Goal: Task Accomplishment & Management: Manage account settings

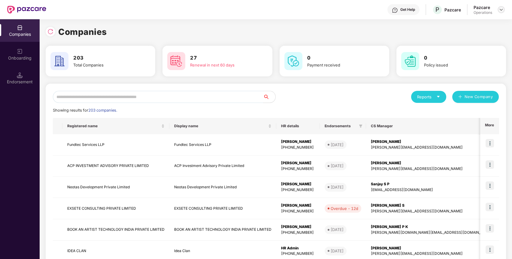
click at [500, 11] on img at bounding box center [501, 9] width 5 height 5
click at [479, 33] on div "Logout" at bounding box center [473, 36] width 78 height 12
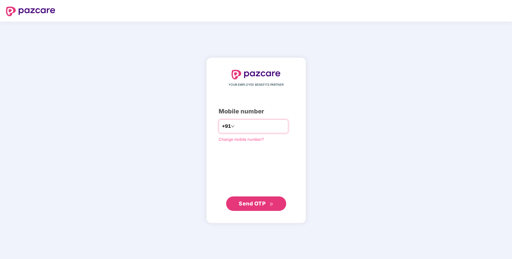
click at [249, 126] on input "number" at bounding box center [260, 126] width 49 height 10
type input "**********"
click at [246, 203] on span "Send OTP" at bounding box center [252, 203] width 27 height 6
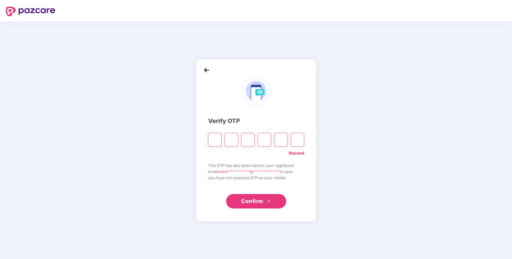
paste input "*"
type input "*"
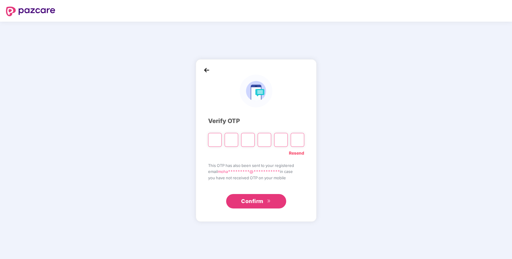
type input "*"
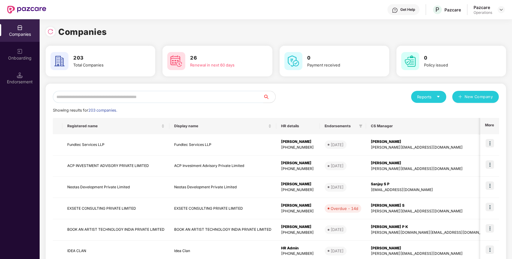
click at [173, 98] on input "text" at bounding box center [158, 97] width 210 height 12
paste input "**********"
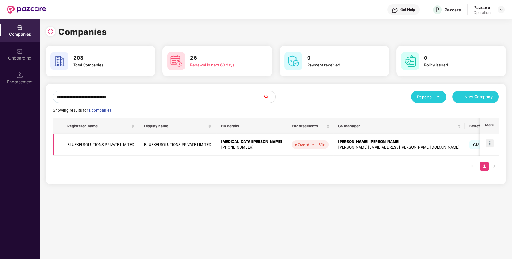
type input "**********"
click at [488, 144] on img at bounding box center [489, 143] width 8 height 8
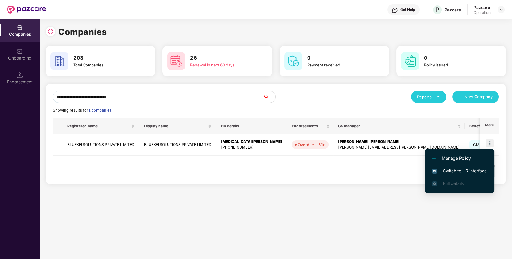
click at [472, 171] on span "Switch to HR interface" at bounding box center [459, 170] width 55 height 7
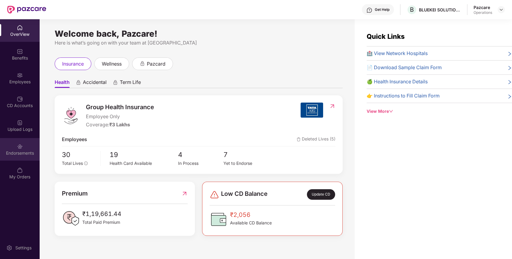
click at [30, 152] on div "Endorsements" at bounding box center [20, 153] width 40 height 6
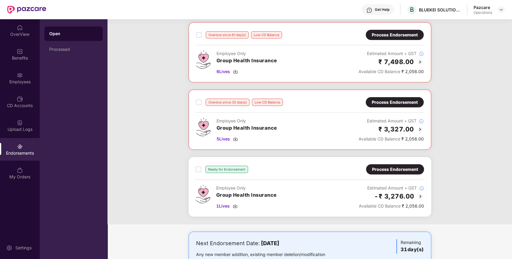
scroll to position [29, 0]
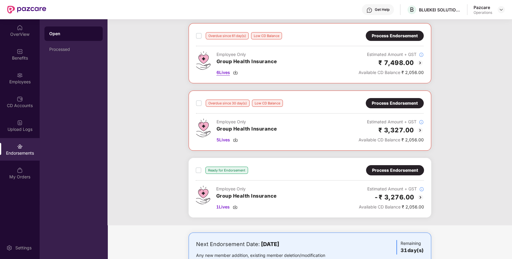
click at [219, 72] on span "6 Lives" at bounding box center [223, 72] width 14 height 7
click at [228, 138] on span "5 Lives" at bounding box center [223, 139] width 14 height 7
click at [221, 205] on span "1 Lives" at bounding box center [223, 206] width 14 height 7
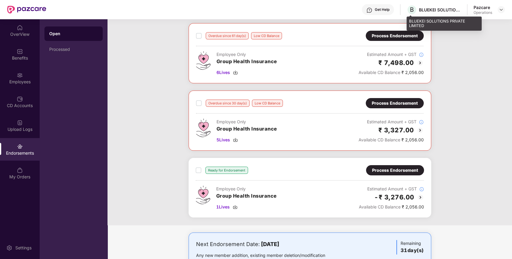
click at [434, 10] on div "BLUEKEI SOLUTIONS PRIVATE LIMITED" at bounding box center [440, 10] width 42 height 6
copy div "BLUEKEI"
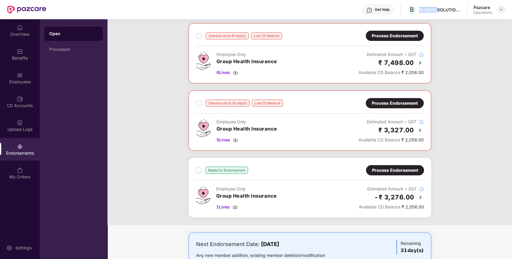
click at [499, 10] on img at bounding box center [501, 9] width 5 height 5
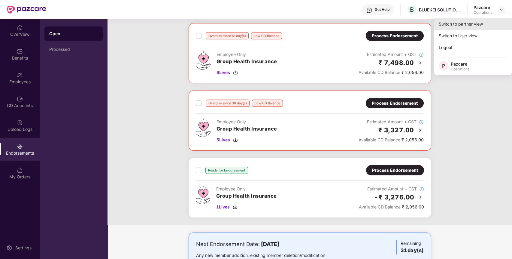
click at [483, 22] on div "Switch to partner view" at bounding box center [473, 24] width 78 height 12
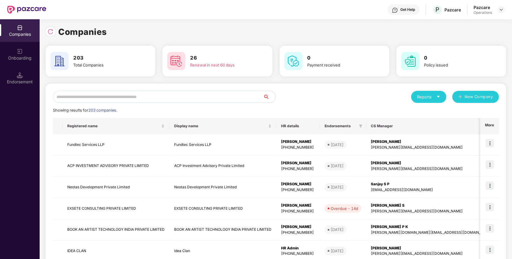
click at [148, 96] on input "text" at bounding box center [158, 97] width 210 height 12
paste input "*******"
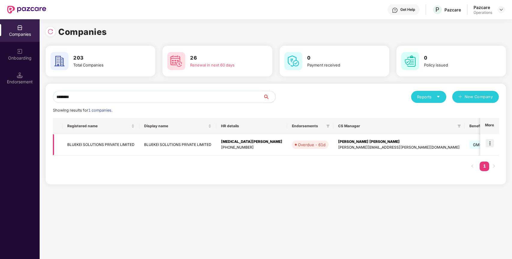
type input "*******"
click at [101, 145] on td "BLUEKEI SOLUTIONS PRIVATE LIMITED" at bounding box center [100, 144] width 77 height 21
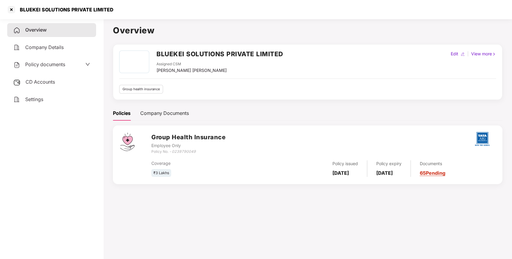
click at [41, 87] on div "CD Accounts" at bounding box center [51, 82] width 89 height 14
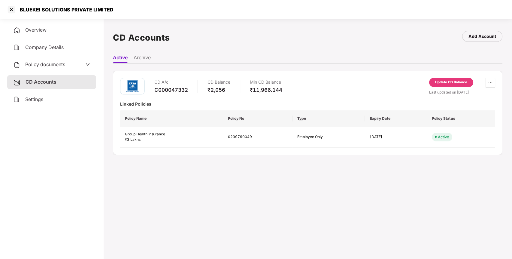
click at [462, 81] on div "Update CD Balance" at bounding box center [451, 82] width 32 height 5
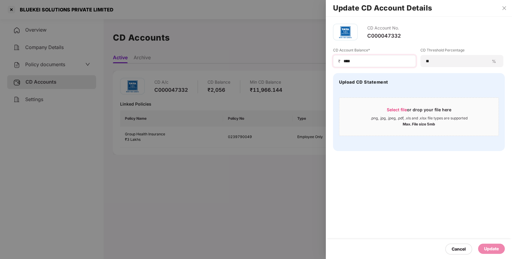
click at [381, 56] on div "₹ ****" at bounding box center [374, 61] width 83 height 12
click at [376, 62] on input "****" at bounding box center [377, 61] width 68 height 6
type input "*"
type input "*****"
click at [495, 248] on div "Update" at bounding box center [491, 248] width 15 height 7
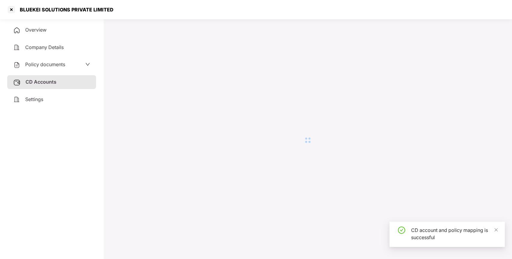
click at [35, 12] on div "BLUEKEI SOLUTIONS PRIVATE LIMITED" at bounding box center [64, 10] width 97 height 6
copy div "BLUEKEI SOLUTIONS PRIVATE LIMITED"
click at [16, 9] on div at bounding box center [12, 10] width 10 height 10
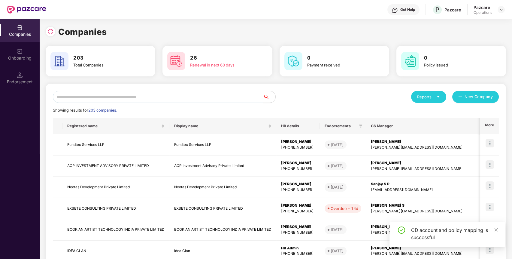
click at [225, 101] on input "text" at bounding box center [158, 97] width 210 height 12
paste input "**********"
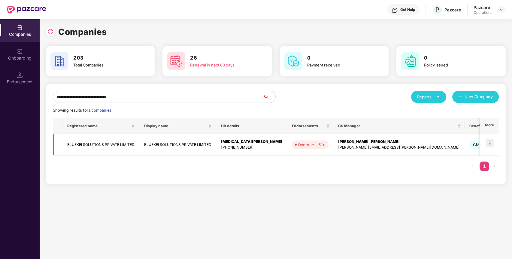
type input "**********"
click at [491, 143] on img at bounding box center [489, 143] width 8 height 8
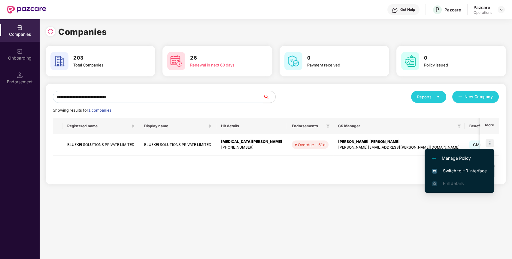
click at [450, 170] on span "Switch to HR interface" at bounding box center [459, 170] width 55 height 7
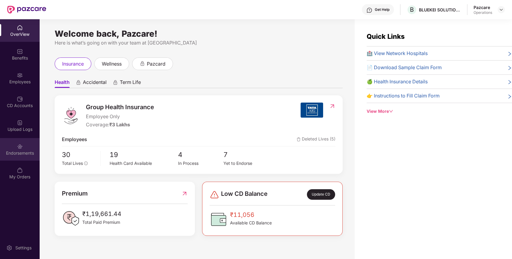
click at [0, 151] on div "Endorsements" at bounding box center [20, 153] width 40 height 6
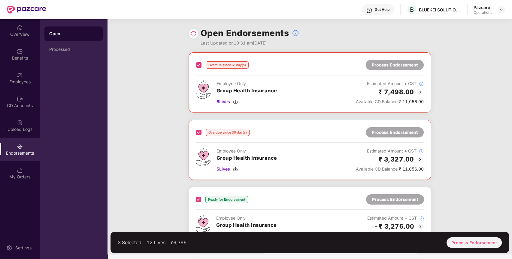
scroll to position [54, 0]
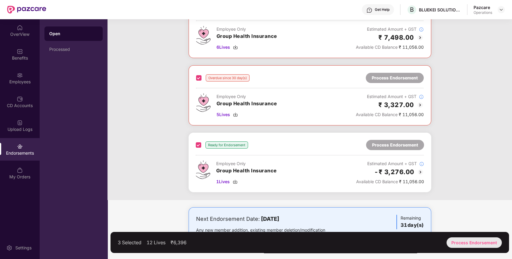
click at [488, 246] on div "Process Endorsement" at bounding box center [473, 242] width 55 height 11
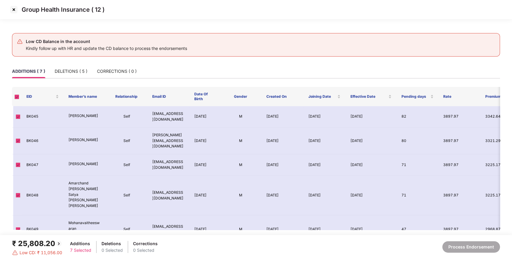
click at [12, 9] on img at bounding box center [14, 10] width 10 height 10
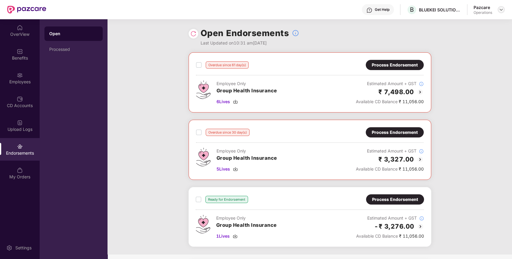
click at [500, 10] on img at bounding box center [501, 9] width 5 height 5
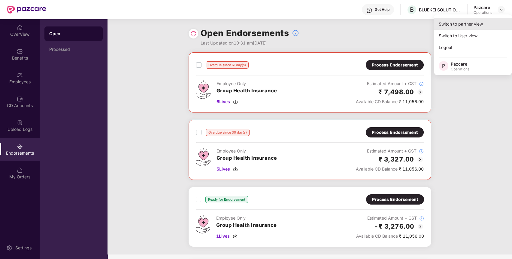
click at [461, 26] on div "Switch to partner view" at bounding box center [473, 24] width 78 height 12
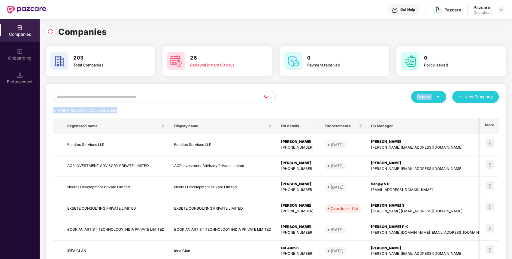
click at [184, 101] on div "Reports New Company Showing results for 203 companies. Registered name Display …" at bounding box center [276, 229] width 446 height 277
click at [187, 98] on input "text" at bounding box center [158, 97] width 210 height 12
paste input "**********"
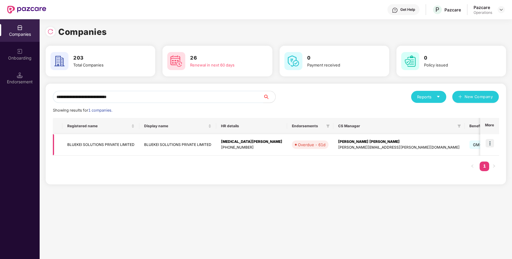
type input "**********"
click at [94, 149] on td "BLUEKEI SOLUTIONS PRIVATE LIMITED" at bounding box center [100, 144] width 77 height 21
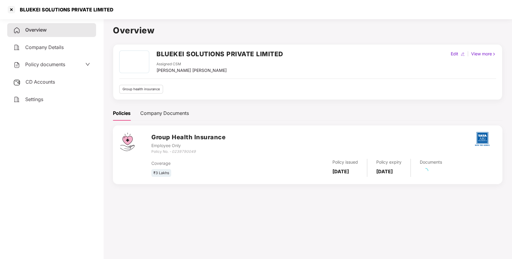
click at [42, 86] on div "CD Accounts" at bounding box center [51, 82] width 89 height 14
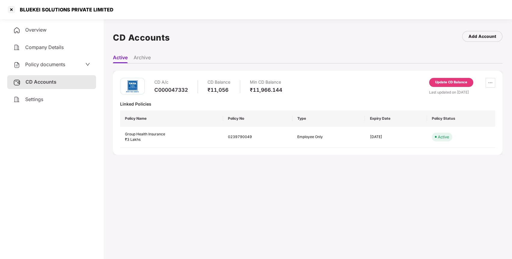
click at [444, 84] on div "Update CD Balance" at bounding box center [451, 82] width 32 height 5
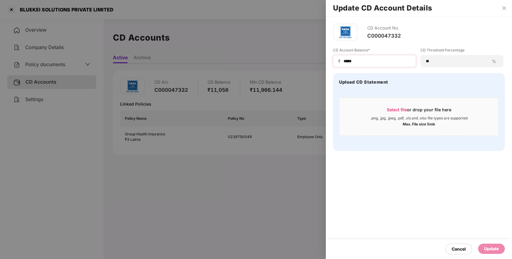
click at [387, 64] on div "₹ *****" at bounding box center [374, 61] width 83 height 12
click at [380, 62] on input "*****" at bounding box center [377, 61] width 68 height 6
type input "******"
click at [491, 255] on div "Cancel Update" at bounding box center [419, 249] width 186 height 20
click at [481, 249] on div "Update" at bounding box center [491, 248] width 27 height 10
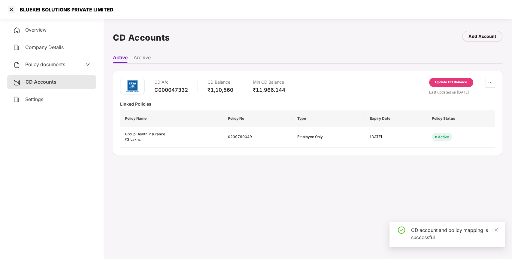
click at [12, 10] on div at bounding box center [12, 10] width 10 height 10
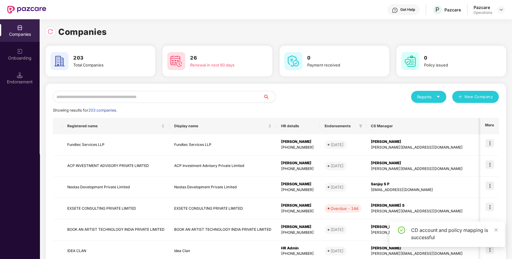
paste input "**********"
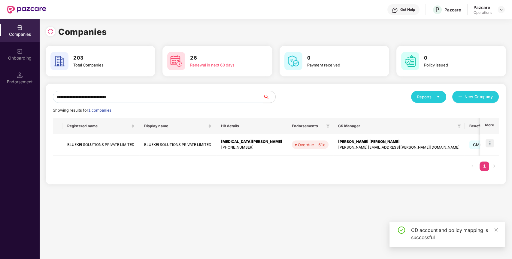
click at [135, 95] on input "**********" at bounding box center [158, 97] width 210 height 12
type input "**********"
click at [490, 142] on img at bounding box center [489, 143] width 8 height 8
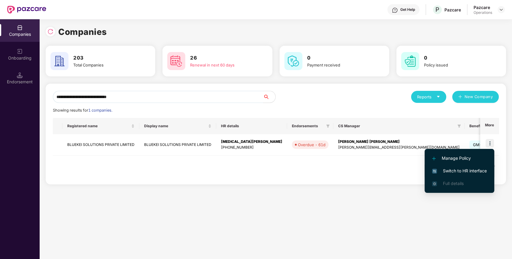
click at [458, 172] on span "Switch to HR interface" at bounding box center [459, 170] width 55 height 7
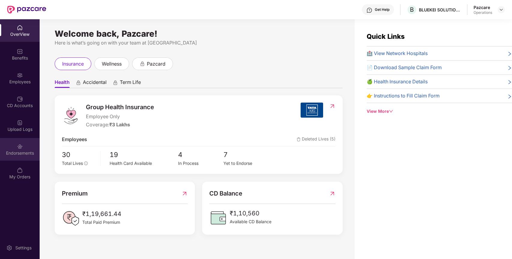
click at [17, 159] on div "Endorsements" at bounding box center [20, 149] width 40 height 23
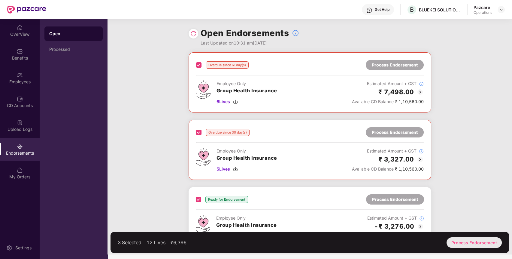
click at [479, 240] on div "Process Endorsement" at bounding box center [473, 242] width 55 height 11
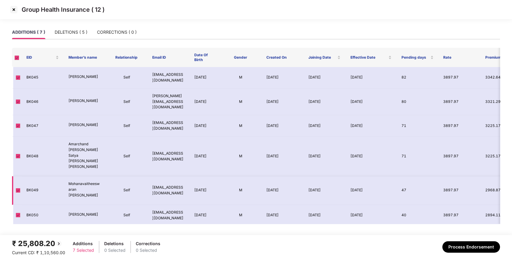
scroll to position [2, 0]
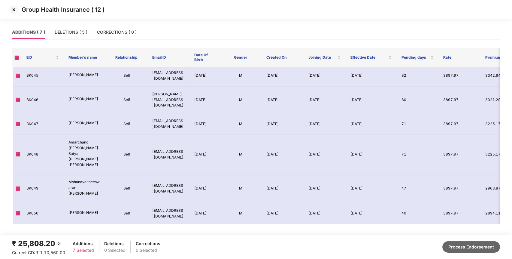
click at [458, 247] on button "Process Endorsement" at bounding box center [471, 246] width 58 height 11
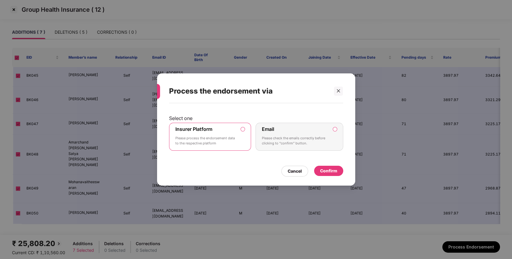
click at [331, 171] on div "Confirm" at bounding box center [328, 170] width 17 height 7
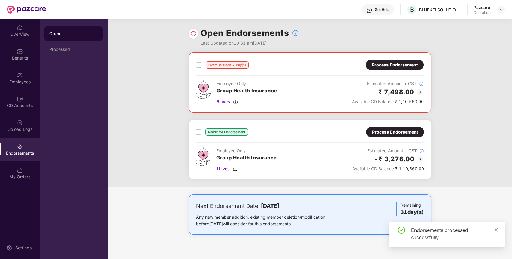
click at [196, 35] on img at bounding box center [193, 34] width 6 height 6
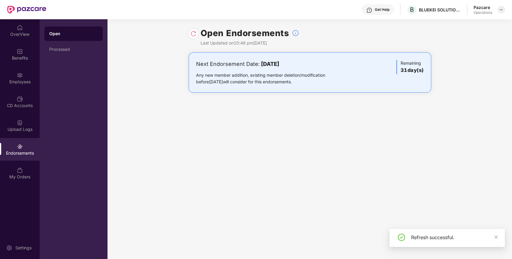
click at [502, 12] on img at bounding box center [501, 9] width 5 height 5
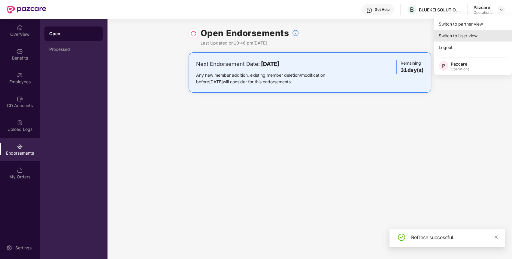
click at [455, 30] on div "Switch to User view" at bounding box center [473, 36] width 78 height 12
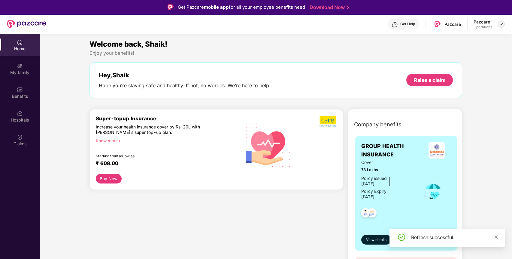
click at [502, 26] on img at bounding box center [501, 24] width 5 height 5
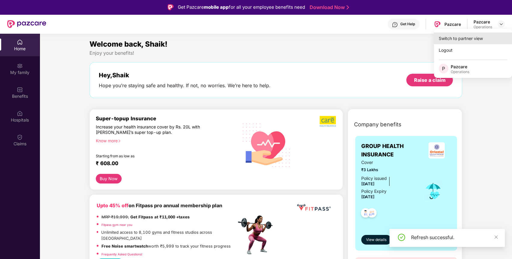
click at [474, 34] on div "Switch to partner view" at bounding box center [473, 38] width 78 height 12
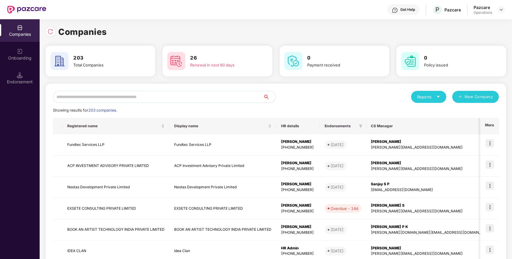
click at [214, 93] on input "text" at bounding box center [158, 97] width 210 height 12
paste input "**********"
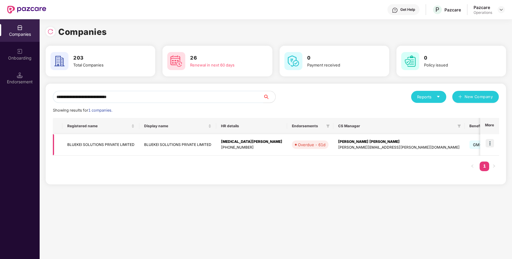
type input "**********"
click at [78, 145] on td "BLUEKEI SOLUTIONS PRIVATE LIMITED" at bounding box center [100, 144] width 77 height 21
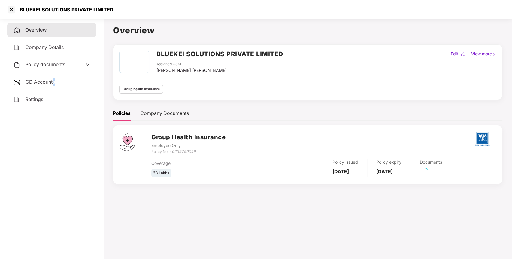
click at [53, 78] on div "CD Accounts" at bounding box center [51, 82] width 89 height 14
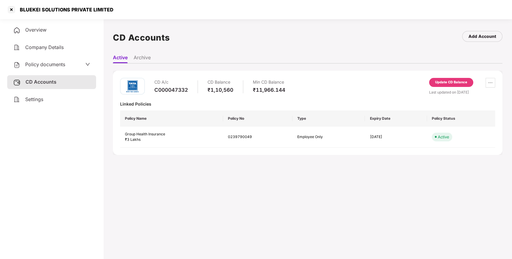
click at [434, 83] on div "Update CD Balance" at bounding box center [451, 82] width 44 height 9
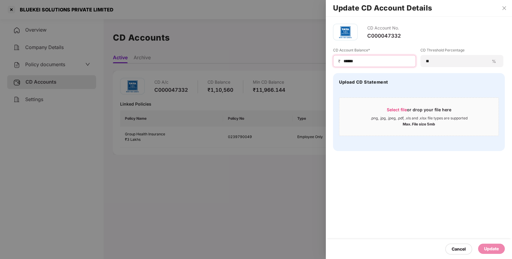
click at [370, 62] on input "******" at bounding box center [377, 61] width 68 height 6
type input "*****"
click at [491, 252] on div "Update" at bounding box center [491, 248] width 27 height 10
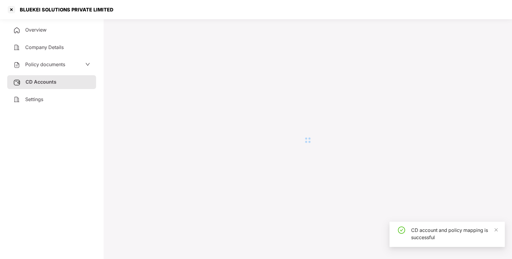
click at [10, 11] on div at bounding box center [12, 10] width 10 height 10
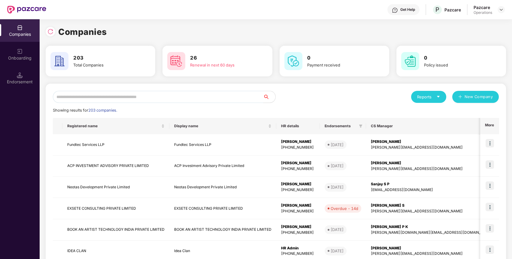
click at [136, 95] on input "text" at bounding box center [158, 97] width 210 height 12
paste input "**********"
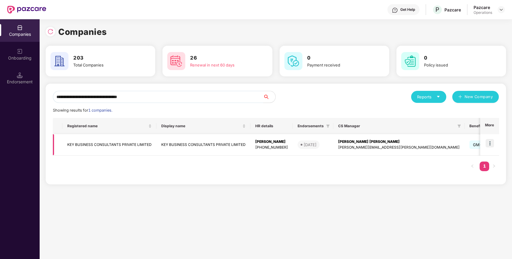
type input "**********"
click at [488, 142] on img at bounding box center [489, 143] width 8 height 8
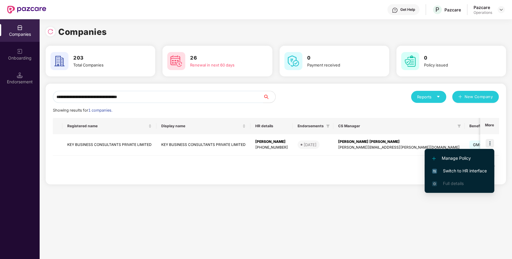
click at [451, 173] on span "Switch to HR interface" at bounding box center [459, 170] width 55 height 7
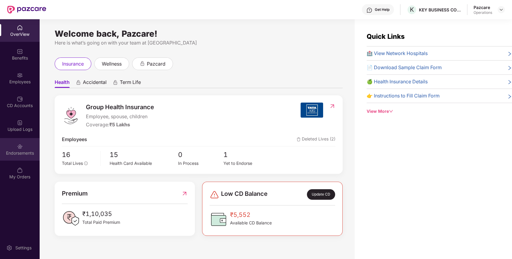
click at [21, 141] on div "Endorsements" at bounding box center [20, 149] width 40 height 23
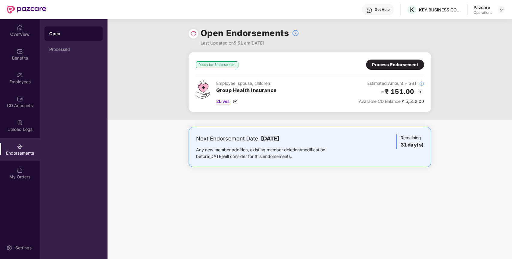
click at [225, 99] on span "2 Lives" at bounding box center [223, 101] width 14 height 7
click at [386, 64] on div "Process Endorsement" at bounding box center [395, 64] width 46 height 7
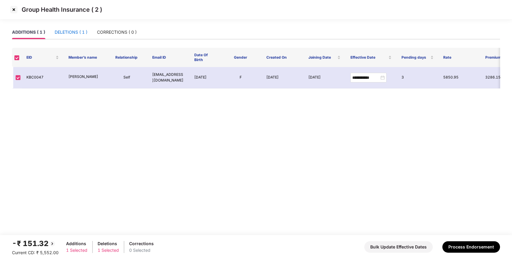
click at [77, 29] on div "DELETIONS ( 1 )" at bounding box center [71, 32] width 33 height 7
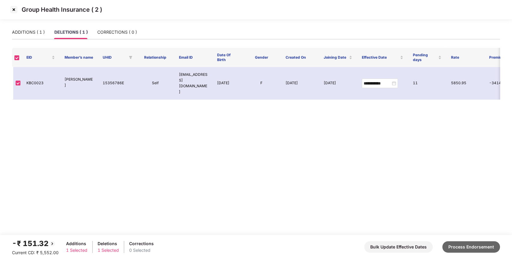
click at [458, 243] on button "Process Endorsement" at bounding box center [471, 246] width 58 height 11
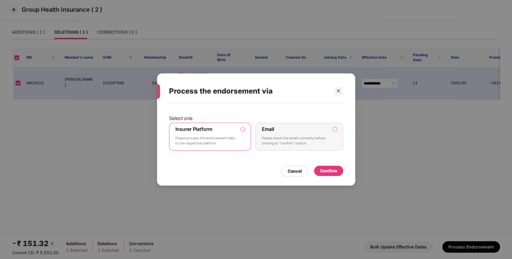
click at [203, 131] on div "Insurer Platform Please process the endorsement data to the respective platform" at bounding box center [205, 137] width 61 height 22
click at [328, 167] on div "Confirm" at bounding box center [328, 170] width 29 height 10
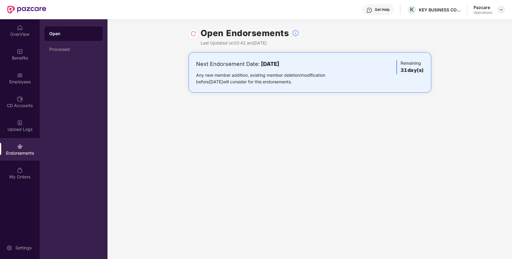
click at [502, 9] on img at bounding box center [501, 9] width 5 height 5
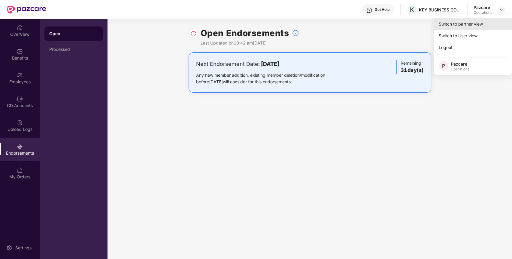
click at [468, 27] on div "Switch to partner view" at bounding box center [473, 24] width 78 height 12
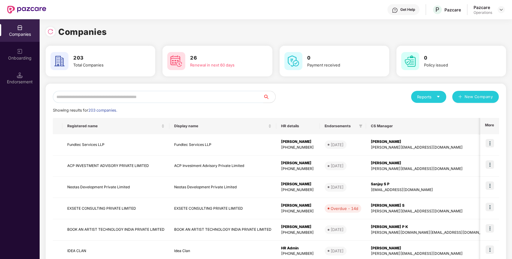
click at [217, 95] on input "text" at bounding box center [158, 97] width 210 height 12
paste input "**********"
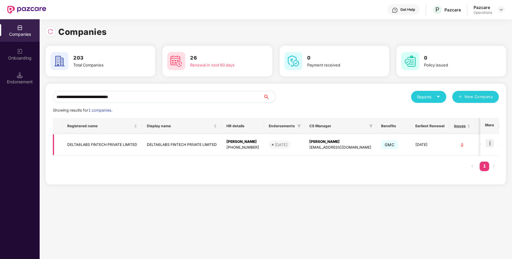
type input "**********"
click at [488, 145] on img at bounding box center [489, 143] width 8 height 8
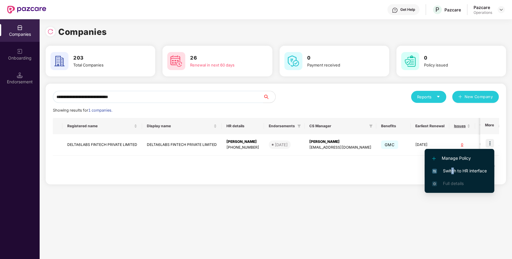
click at [452, 171] on span "Switch to HR interface" at bounding box center [459, 170] width 55 height 7
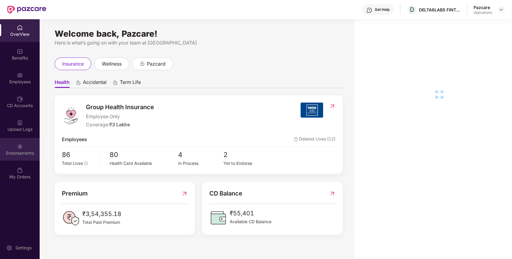
click at [23, 149] on div "Endorsements" at bounding box center [20, 149] width 40 height 23
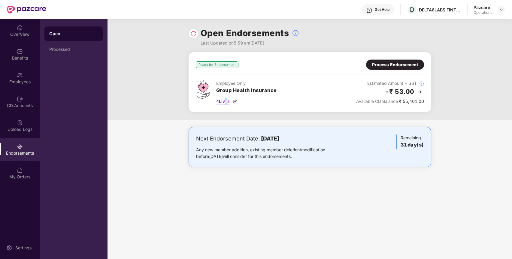
click at [225, 101] on span "4 Lives" at bounding box center [223, 101] width 14 height 7
click at [382, 62] on div "Process Endorsement" at bounding box center [395, 64] width 46 height 7
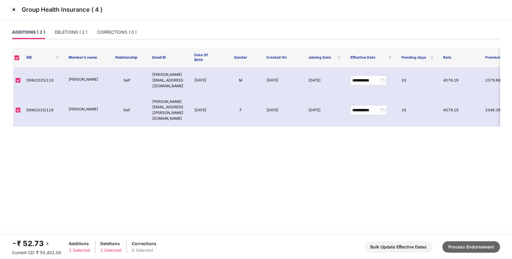
click at [457, 243] on button "Process Endorsement" at bounding box center [471, 246] width 58 height 11
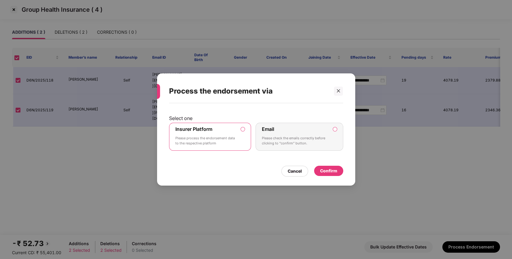
click at [340, 171] on div "Confirm" at bounding box center [328, 170] width 29 height 10
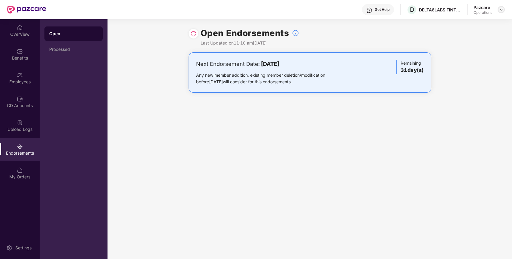
click at [502, 11] on img at bounding box center [501, 9] width 5 height 5
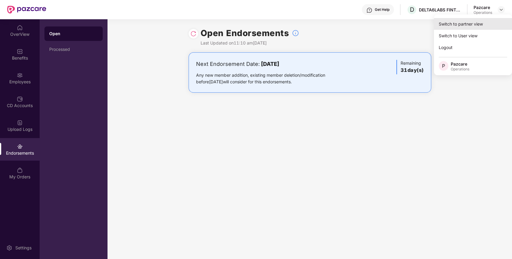
click at [478, 24] on div "Switch to partner view" at bounding box center [473, 24] width 78 height 12
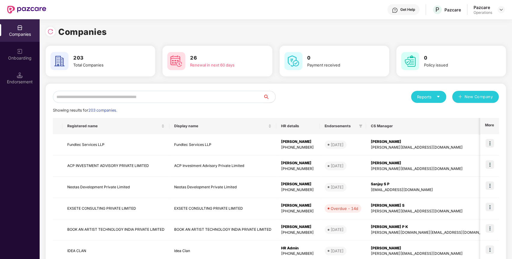
click at [202, 98] on input "text" at bounding box center [158, 97] width 210 height 12
paste input "**********"
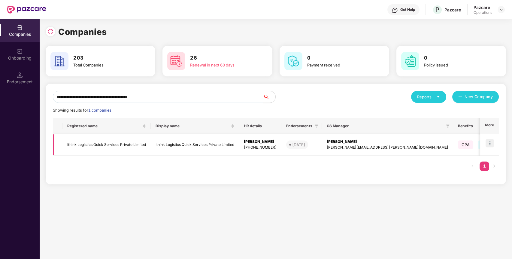
type input "**********"
click at [491, 139] on img at bounding box center [489, 143] width 8 height 8
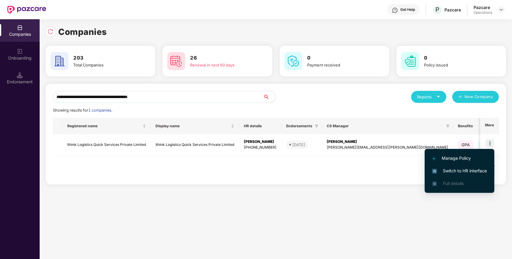
click at [464, 171] on span "Switch to HR interface" at bounding box center [459, 170] width 55 height 7
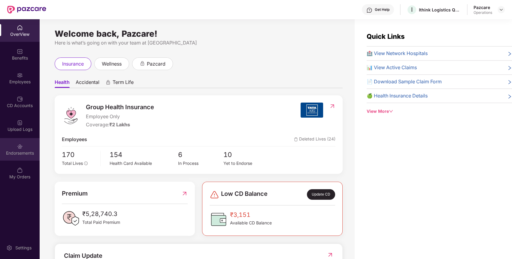
click at [16, 143] on div "Endorsements" at bounding box center [20, 149] width 40 height 23
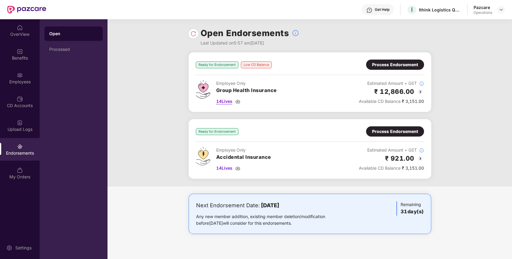
click at [220, 101] on span "14 Lives" at bounding box center [224, 101] width 16 height 7
click at [223, 170] on span "14 Lives" at bounding box center [224, 168] width 16 height 7
click at [396, 133] on div "Process Endorsement" at bounding box center [395, 131] width 46 height 7
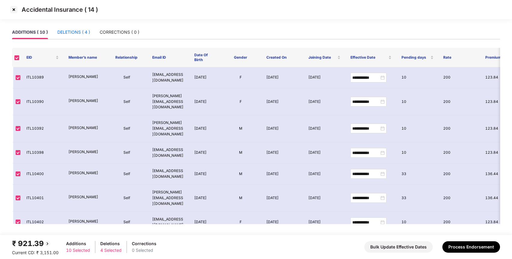
click at [77, 32] on div "DELETIONS ( 4 )" at bounding box center [73, 32] width 33 height 7
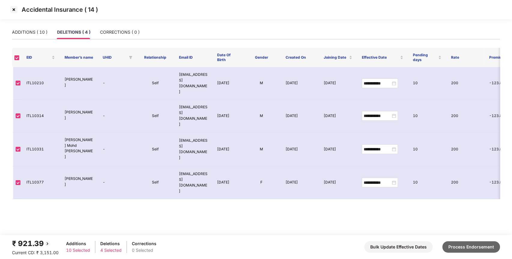
click at [468, 248] on button "Process Endorsement" at bounding box center [471, 246] width 58 height 11
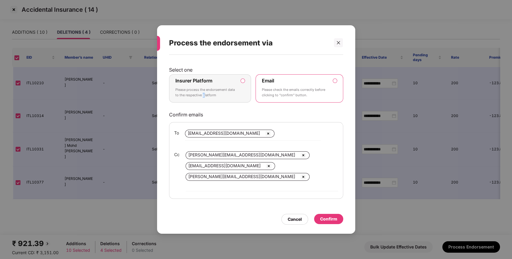
click at [203, 99] on div "Insurer Platform Please process the endorsement data to the respective platform" at bounding box center [205, 88] width 61 height 22
click at [209, 87] on div "Insurer Platform Please process the endorsement data to the respective platform" at bounding box center [205, 88] width 61 height 22
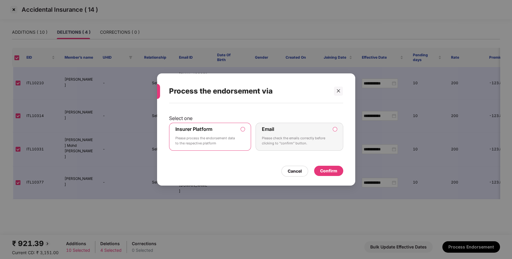
click at [330, 176] on div "Confirm" at bounding box center [328, 170] width 29 height 11
click at [320, 168] on div "Confirm" at bounding box center [328, 170] width 17 height 7
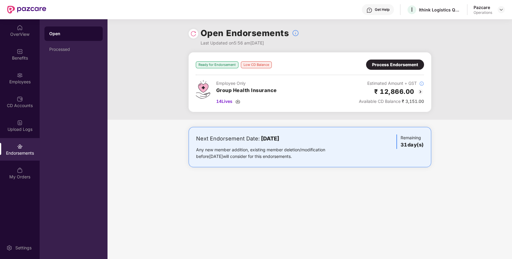
click at [402, 67] on div "Process Endorsement" at bounding box center [395, 64] width 46 height 7
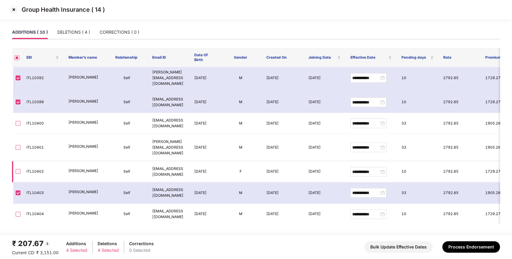
scroll to position [57, 0]
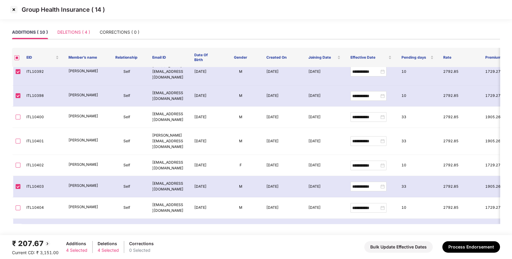
click at [81, 37] on div "DELETIONS ( 4 )" at bounding box center [73, 32] width 33 height 14
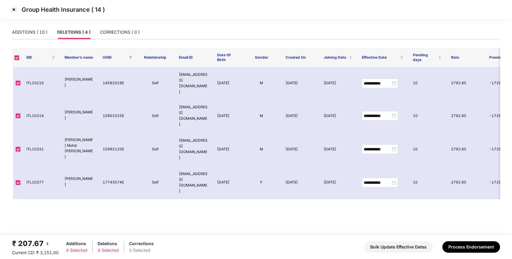
scroll to position [0, 0]
click at [457, 242] on button "Process Endorsement" at bounding box center [471, 246] width 58 height 11
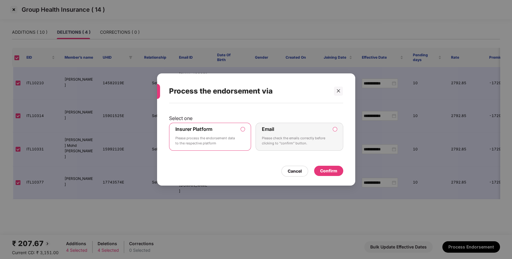
click at [214, 129] on div "Insurer Platform Please process the endorsement data to the respective platform" at bounding box center [205, 137] width 61 height 22
click at [339, 91] on icon "close" at bounding box center [338, 90] width 3 height 3
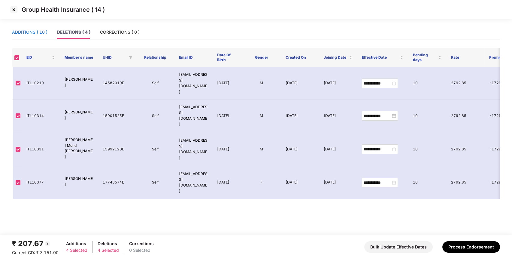
click at [38, 30] on div "ADDITIONS ( 10 )" at bounding box center [29, 32] width 35 height 7
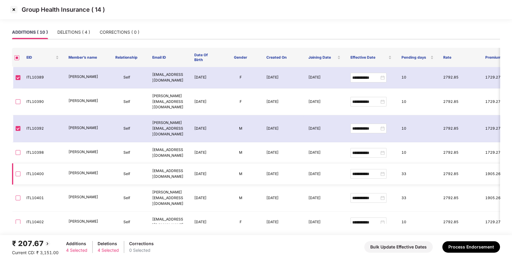
scroll to position [57, 0]
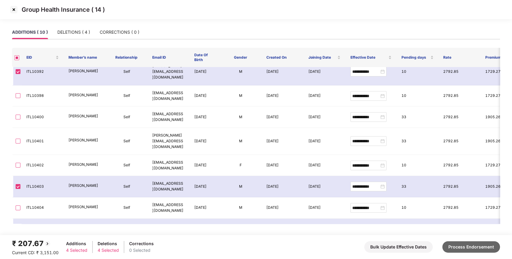
click at [466, 241] on button "Process Endorsement" at bounding box center [471, 246] width 58 height 11
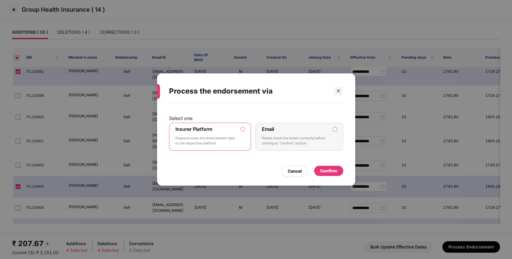
drag, startPoint x: 222, startPoint y: 142, endPoint x: 264, endPoint y: 150, distance: 41.9
click at [223, 142] on p "Please process the endorsement data to the respective platform" at bounding box center [205, 140] width 61 height 11
click at [328, 168] on div "Confirm" at bounding box center [328, 170] width 17 height 7
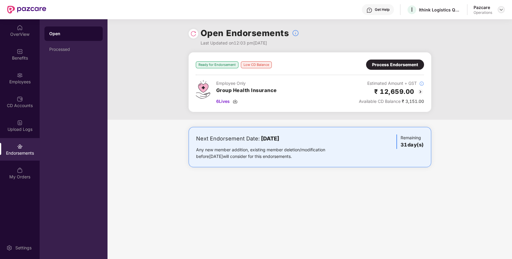
click at [502, 7] on img at bounding box center [501, 9] width 5 height 5
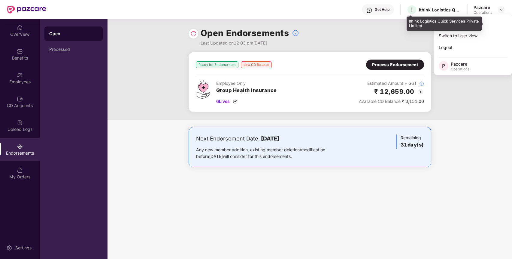
click at [425, 8] on div "Ithink Logistics Quick Services Private Limited" at bounding box center [440, 10] width 42 height 6
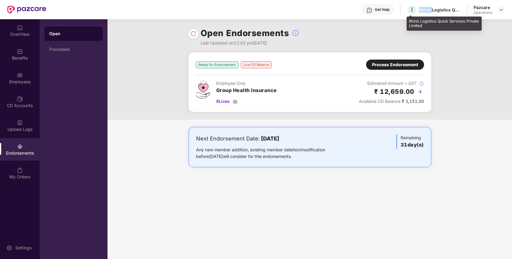
click at [425, 8] on div "Ithink Logistics Quick Services Private Limited" at bounding box center [440, 10] width 42 height 6
copy div "Ithink Logistics Quick Services Private Limited"
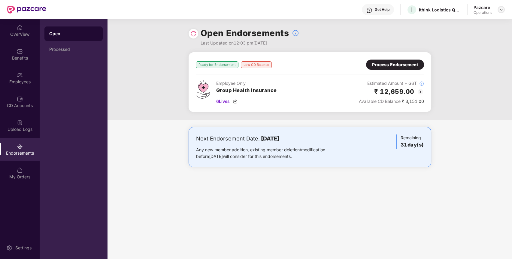
click at [503, 12] on div at bounding box center [500, 9] width 7 height 7
click at [500, 10] on img at bounding box center [501, 9] width 5 height 5
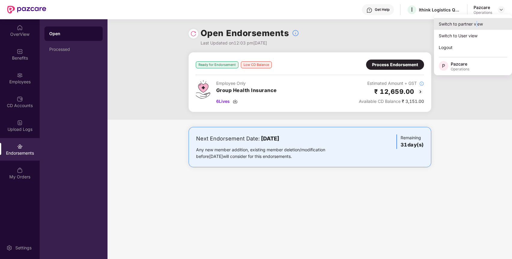
click at [476, 21] on div "Switch to partner view" at bounding box center [473, 24] width 78 height 12
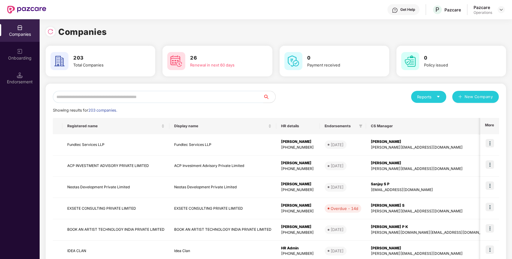
paste input "**********"
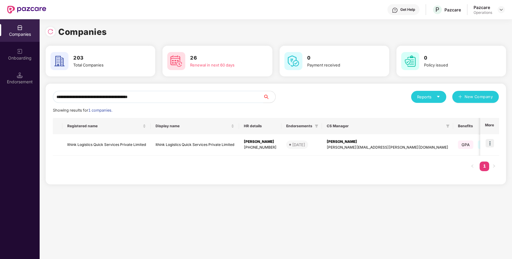
click at [101, 100] on input "**********" at bounding box center [158, 97] width 210 height 12
type input "**********"
click at [81, 142] on td "Ithink Logistics Quick Services Private Limited" at bounding box center [106, 144] width 88 height 21
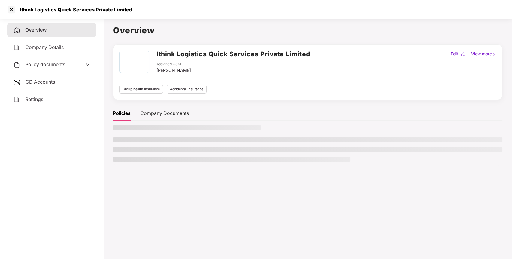
click at [48, 82] on span "CD Accounts" at bounding box center [40, 82] width 29 height 6
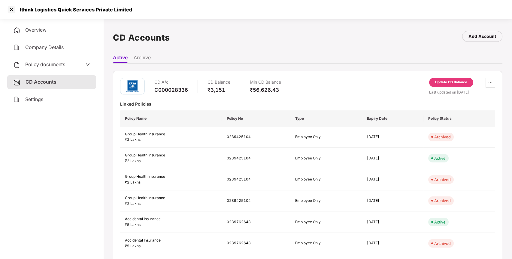
click at [448, 81] on div "Update CD Balance" at bounding box center [451, 82] width 32 height 5
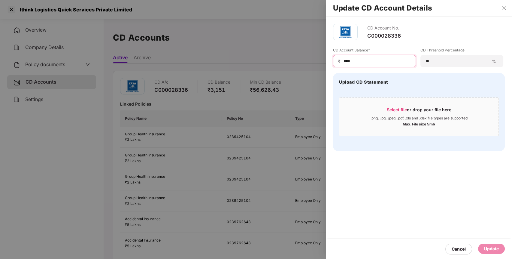
click at [378, 63] on input "****" at bounding box center [377, 61] width 68 height 6
type input "*"
type input "****"
drag, startPoint x: 492, startPoint y: 250, endPoint x: 476, endPoint y: 246, distance: 16.0
click at [492, 249] on div "Update" at bounding box center [491, 248] width 15 height 7
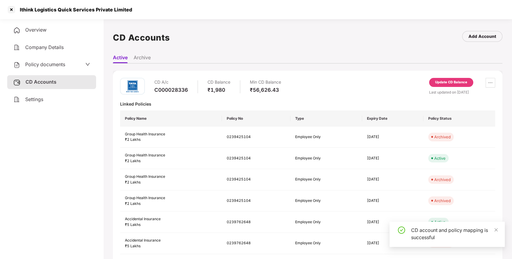
click at [11, 9] on div at bounding box center [12, 10] width 10 height 10
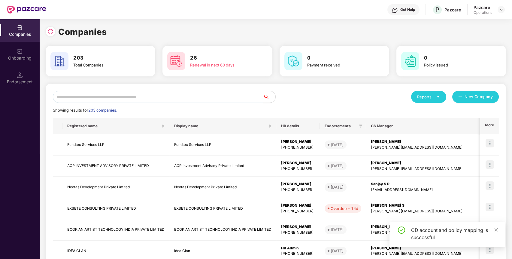
paste input "**********"
click at [97, 100] on input "**********" at bounding box center [158, 97] width 210 height 12
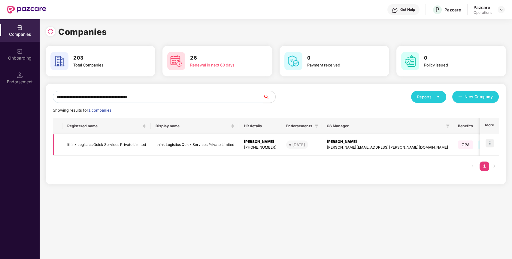
type input "**********"
click at [492, 140] on img at bounding box center [489, 143] width 8 height 8
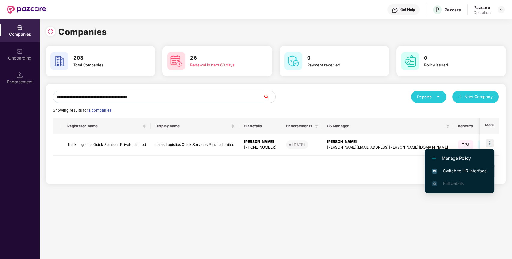
click at [454, 174] on li "Switch to HR interface" at bounding box center [460, 170] width 70 height 13
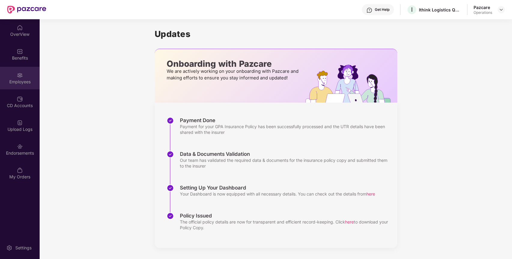
click at [13, 68] on div "Employees" at bounding box center [20, 78] width 40 height 23
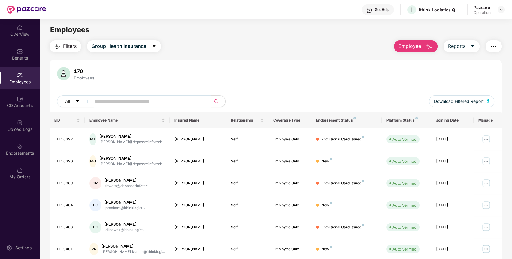
click at [64, 45] on span "Filters" at bounding box center [70, 46] width 14 height 8
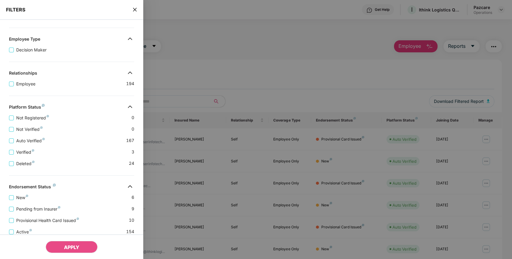
scroll to position [111, 0]
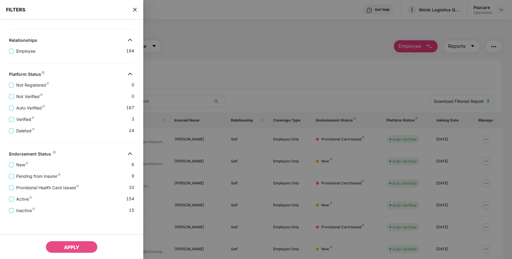
click at [135, 8] on icon "close" at bounding box center [134, 9] width 5 height 5
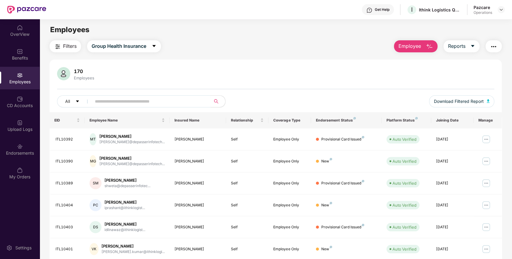
click at [491, 46] on img "button" at bounding box center [493, 46] width 7 height 7
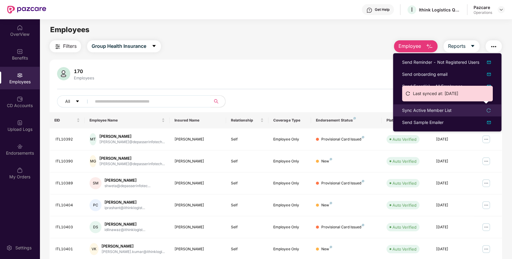
click at [455, 107] on div "Sync Active Member List" at bounding box center [447, 110] width 90 height 7
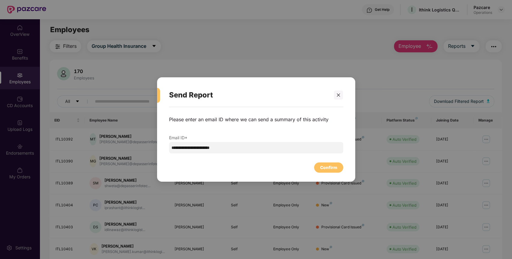
click at [325, 160] on div "Confirm" at bounding box center [256, 165] width 174 height 13
click at [324, 167] on div "Confirm" at bounding box center [328, 167] width 17 height 7
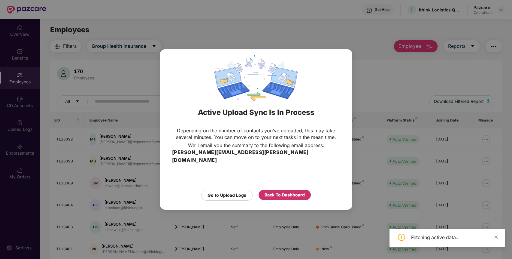
click at [289, 186] on div "Go to Upload Logs Back To Dashboard" at bounding box center [256, 193] width 168 height 14
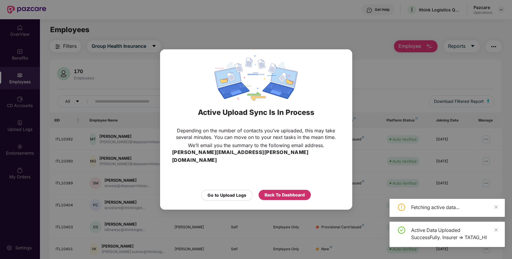
click at [289, 189] on div "Back To Dashboard" at bounding box center [285, 194] width 52 height 10
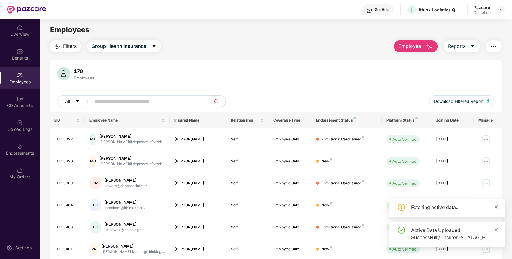
click at [72, 49] on span "Filters" at bounding box center [70, 46] width 14 height 8
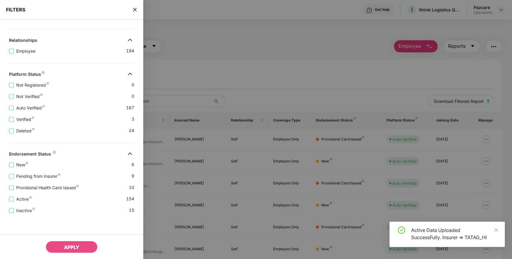
click at [210, 42] on div at bounding box center [256, 129] width 512 height 259
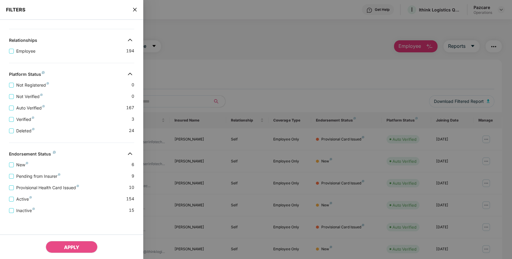
click at [134, 9] on icon "close" at bounding box center [135, 10] width 4 height 4
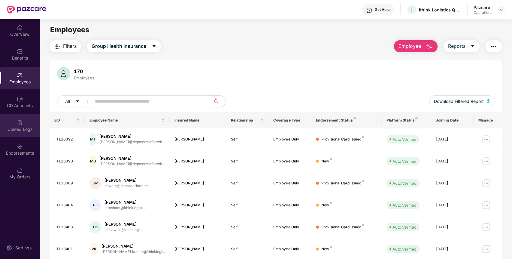
click at [25, 126] on div "Upload Logs" at bounding box center [20, 129] width 40 height 6
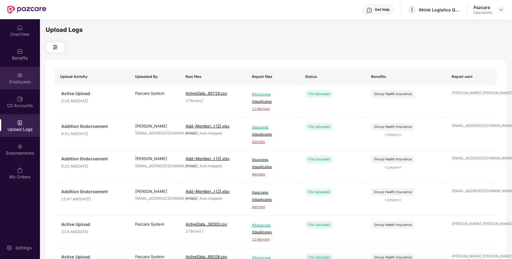
click at [17, 78] on div "Employees" at bounding box center [20, 78] width 40 height 23
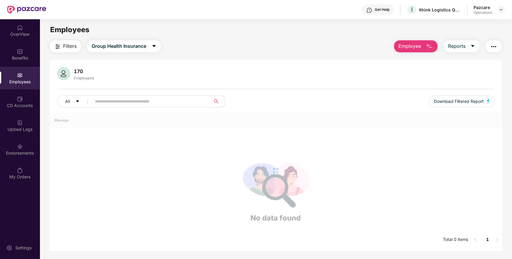
click at [69, 48] on span "Filters" at bounding box center [70, 46] width 14 height 8
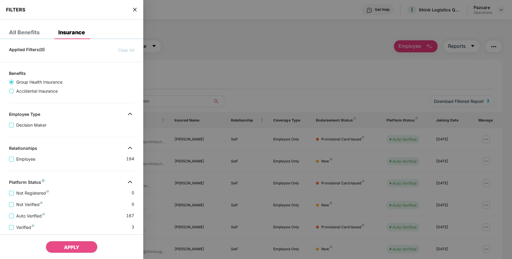
scroll to position [111, 0]
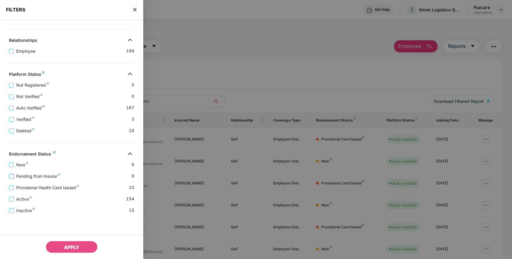
click at [40, 176] on span "Pending from Insurer" at bounding box center [38, 176] width 49 height 7
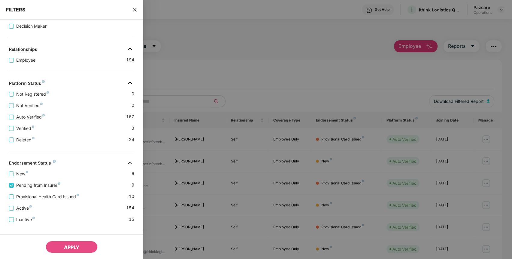
click at [38, 204] on div "Active 154" at bounding box center [71, 205] width 125 height 11
click at [42, 197] on span "Provisional Health Card Issued" at bounding box center [48, 196] width 68 height 7
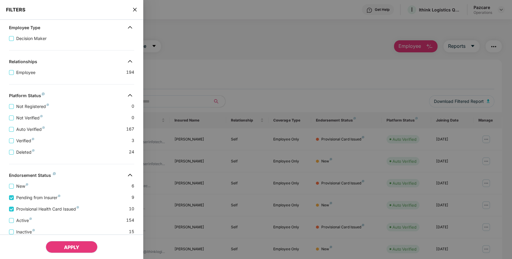
click at [64, 244] on span "APPLY" at bounding box center [71, 247] width 15 height 6
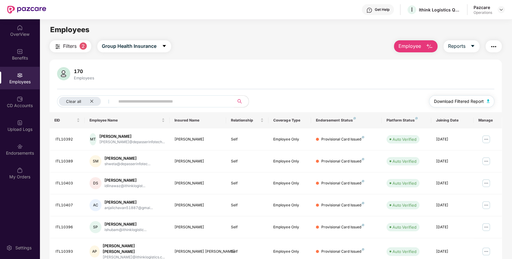
click at [477, 100] on span "Download Filtered Report" at bounding box center [459, 101] width 50 height 7
click at [494, 48] on img "button" at bounding box center [493, 46] width 7 height 7
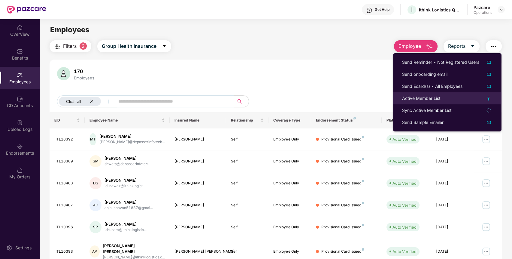
click at [428, 92] on li "Active Member List" at bounding box center [447, 98] width 108 height 12
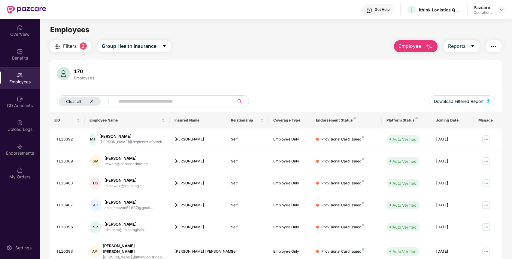
click at [492, 49] on img "button" at bounding box center [493, 46] width 7 height 7
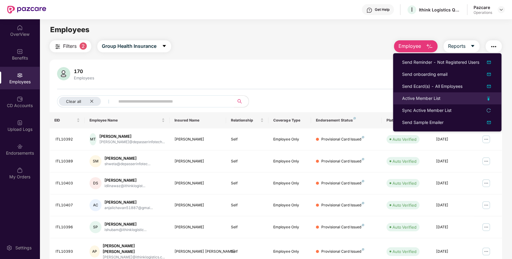
click at [419, 95] on li "Active Member List" at bounding box center [447, 98] width 108 height 12
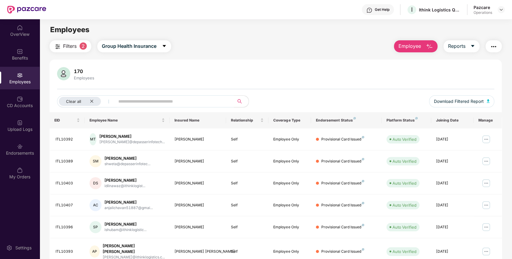
click at [498, 48] on button "button" at bounding box center [493, 46] width 16 height 12
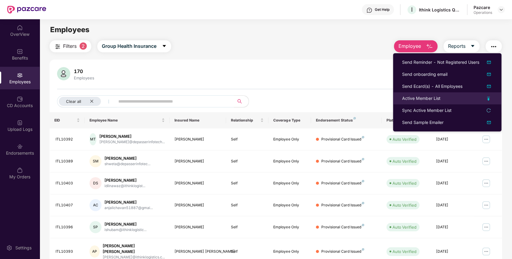
click at [437, 98] on div "Active Member List" at bounding box center [421, 98] width 38 height 7
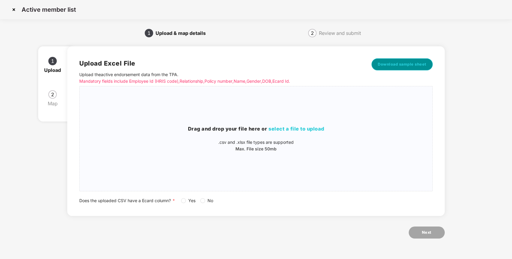
click at [405, 66] on span "Download sample sheet" at bounding box center [402, 64] width 49 height 6
click at [311, 144] on div "Drag and drop your file here or select a file to upload .csv and .xlsx file typ…" at bounding box center [256, 138] width 353 height 27
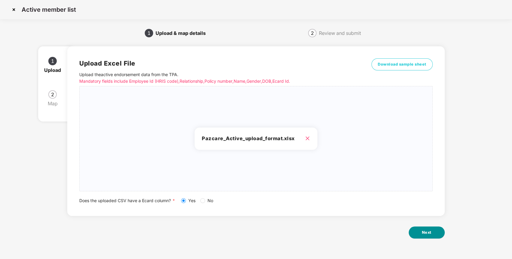
click at [427, 233] on span "Next" at bounding box center [427, 232] width 10 height 6
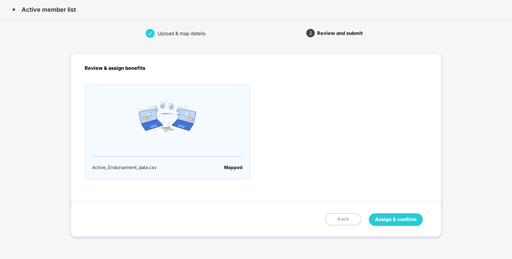
click at [405, 214] on button "Assign & confirm" at bounding box center [396, 219] width 54 height 13
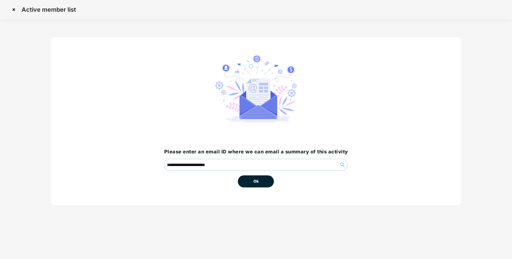
click at [253, 181] on span "Ok" at bounding box center [255, 181] width 5 height 6
click at [259, 182] on span "Ok" at bounding box center [255, 181] width 5 height 6
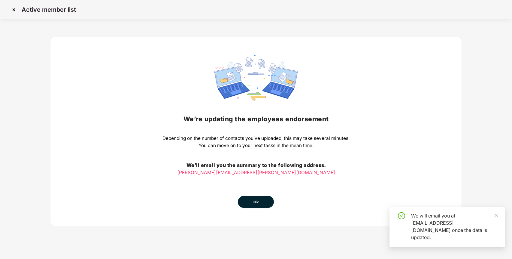
click at [273, 198] on div "We’re updating the employees endorsement Depending on the number of contacts yo…" at bounding box center [255, 131] width 187 height 153
click at [256, 200] on span "Ok" at bounding box center [255, 202] width 5 height 6
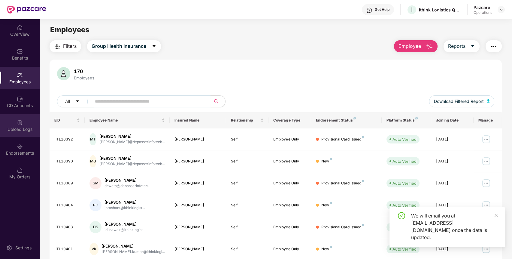
click at [17, 128] on div "Upload Logs" at bounding box center [20, 129] width 40 height 6
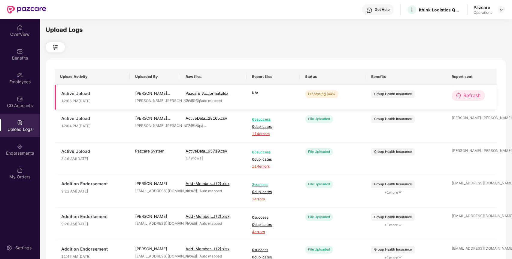
click at [464, 94] on span "Refresh" at bounding box center [471, 96] width 17 height 8
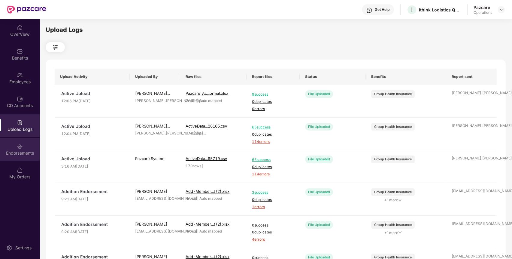
click at [23, 156] on div "Endorsements" at bounding box center [20, 149] width 40 height 23
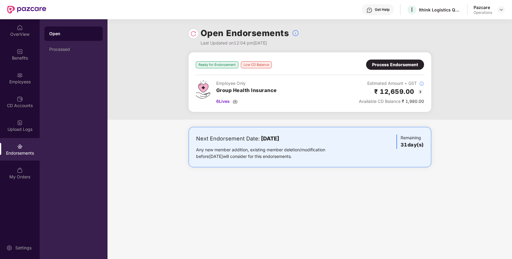
click at [422, 92] on img at bounding box center [420, 91] width 7 height 7
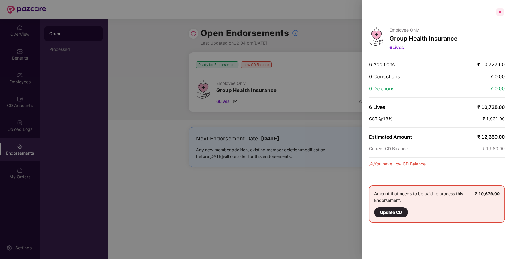
click at [497, 7] on div at bounding box center [500, 12] width 10 height 10
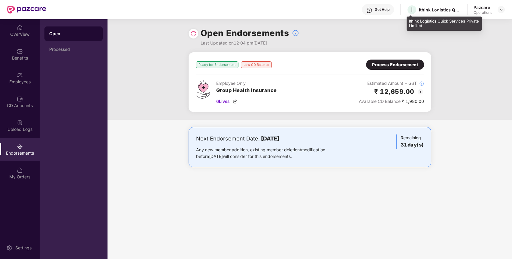
click at [430, 9] on div "Ithink Logistics Quick Services Private Limited" at bounding box center [440, 10] width 42 height 6
copy div "Ithink Logistics Quick Services Private Limited"
click at [430, 9] on div "Ithink Logistics Quick Services Private Limited" at bounding box center [440, 10] width 42 height 6
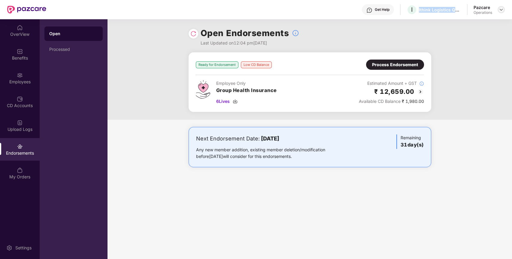
click at [499, 9] on img at bounding box center [501, 9] width 5 height 5
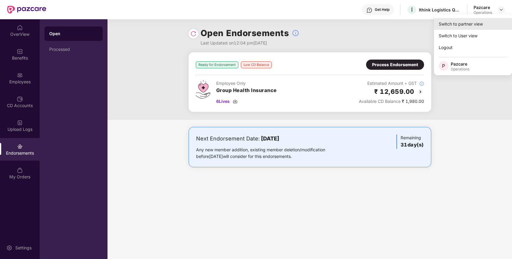
click at [473, 23] on div "Switch to partner view" at bounding box center [473, 24] width 78 height 12
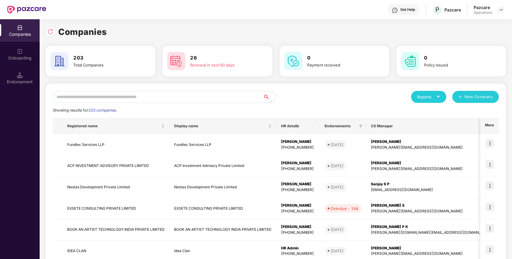
click at [195, 92] on input "text" at bounding box center [158, 97] width 210 height 12
paste input "**********"
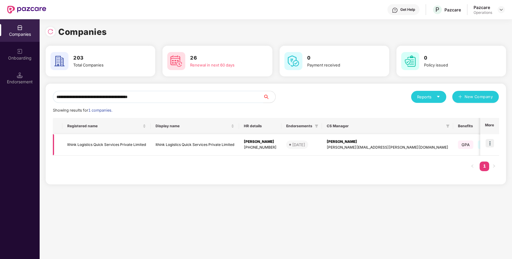
type input "**********"
click at [110, 144] on td "Ithink Logistics Quick Services Private Limited" at bounding box center [106, 144] width 88 height 21
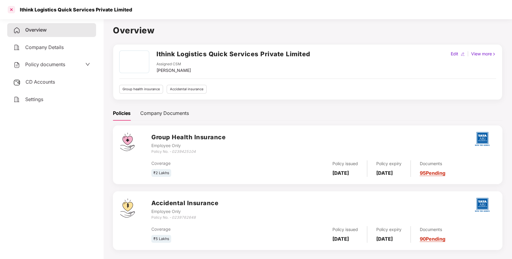
click at [11, 8] on div at bounding box center [12, 10] width 10 height 10
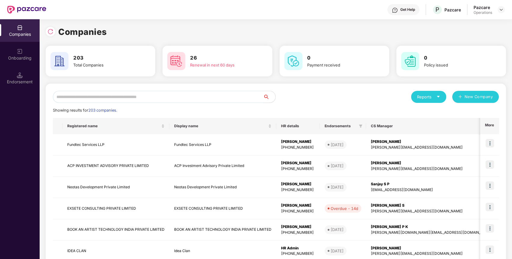
click at [195, 97] on input "text" at bounding box center [158, 97] width 210 height 12
paste input "**********"
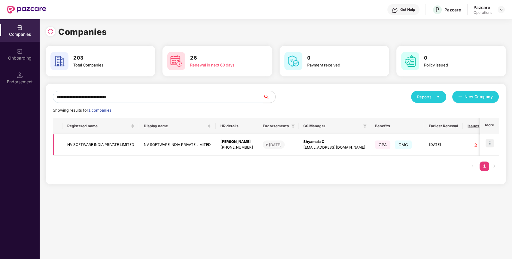
type input "**********"
click at [491, 142] on img at bounding box center [489, 143] width 8 height 8
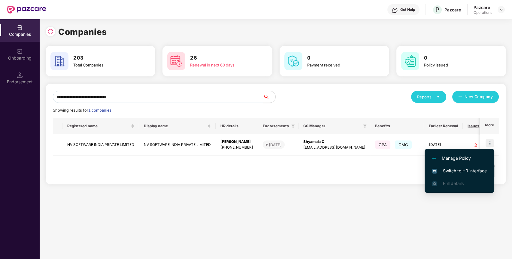
click at [436, 172] on img at bounding box center [434, 170] width 5 height 5
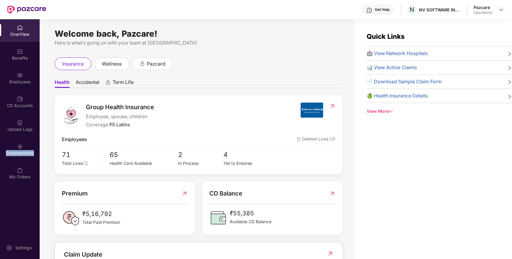
click at [20, 151] on div "Endorsements" at bounding box center [20, 153] width 40 height 6
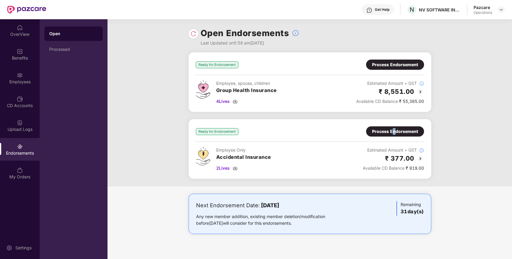
click at [393, 128] on div "Process Endorsement" at bounding box center [395, 131] width 58 height 10
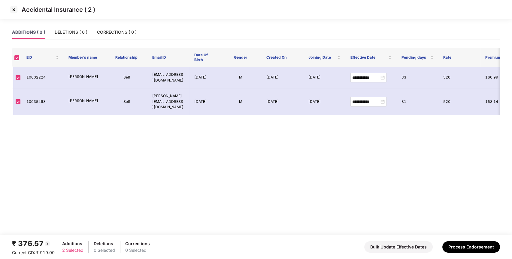
click at [12, 8] on img at bounding box center [14, 10] width 10 height 10
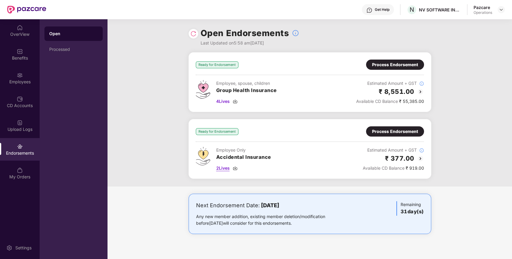
click at [224, 167] on span "2 Lives" at bounding box center [223, 168] width 14 height 7
click at [416, 128] on div "Process Endorsement" at bounding box center [395, 131] width 46 height 7
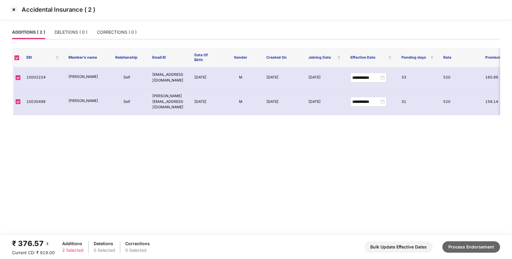
click at [468, 249] on button "Process Endorsement" at bounding box center [471, 246] width 58 height 11
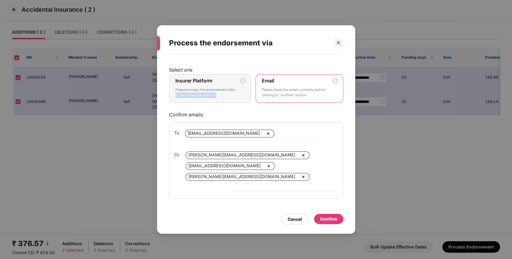
click at [241, 96] on label "Insurer Platform Please process the endorsement data to the respective platform" at bounding box center [210, 88] width 82 height 28
click at [212, 80] on label "Insurer Platform Please process the endorsement data to the respective platform" at bounding box center [210, 88] width 82 height 28
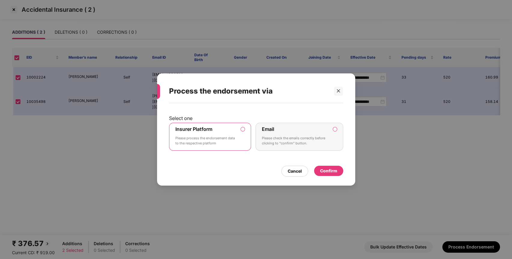
click at [321, 167] on div "Confirm" at bounding box center [328, 170] width 17 height 7
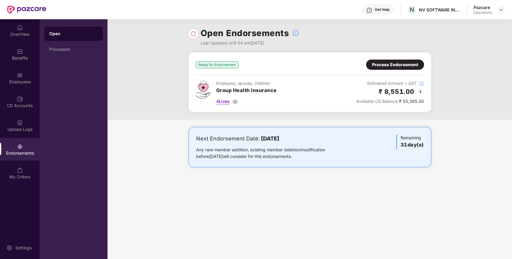
click at [228, 101] on span "4 Lives" at bounding box center [223, 101] width 14 height 7
click at [376, 62] on div "Process Endorsement" at bounding box center [395, 64] width 46 height 7
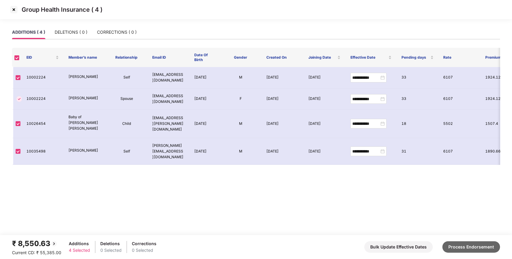
click at [473, 246] on button "Process Endorsement" at bounding box center [471, 246] width 58 height 11
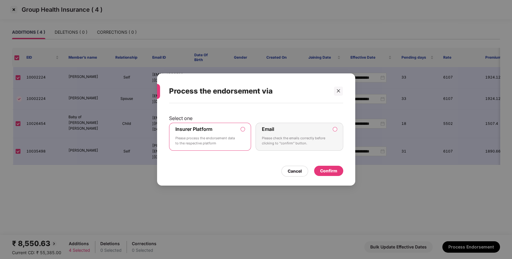
click at [224, 134] on div "Insurer Platform Please process the endorsement data to the respective platform" at bounding box center [205, 137] width 61 height 22
click at [340, 172] on div "Confirm" at bounding box center [328, 170] width 29 height 10
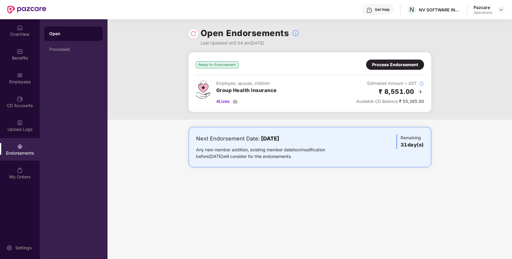
click at [192, 36] on img at bounding box center [193, 34] width 6 height 6
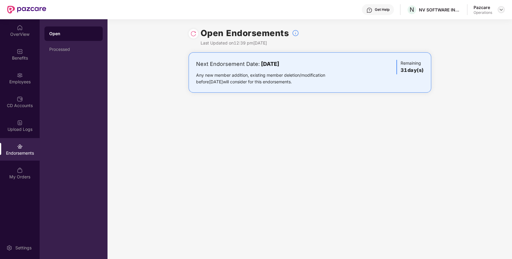
click at [503, 10] on img at bounding box center [501, 9] width 5 height 5
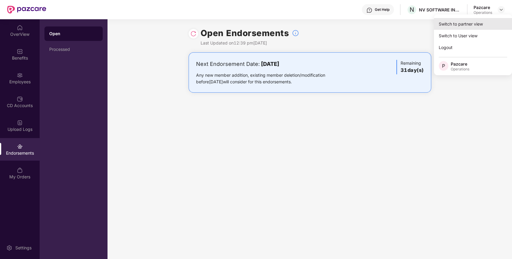
click at [464, 21] on div "Switch to partner view" at bounding box center [473, 24] width 78 height 12
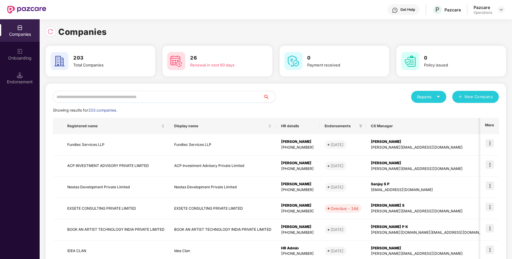
click at [228, 98] on input "text" at bounding box center [158, 97] width 210 height 12
paste input "**********"
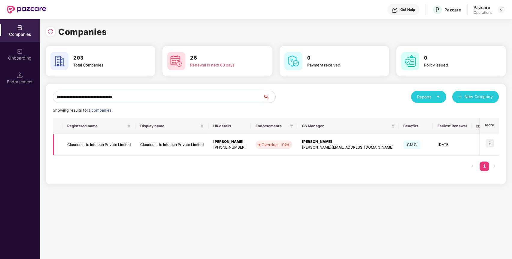
type input "**********"
click at [490, 142] on img at bounding box center [489, 143] width 8 height 8
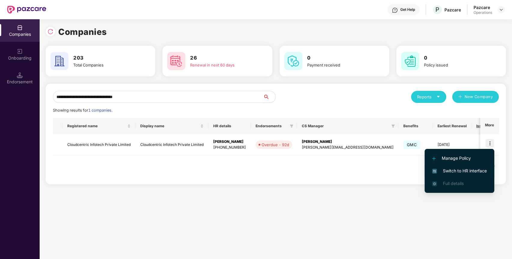
click at [442, 176] on li "Switch to HR interface" at bounding box center [460, 170] width 70 height 13
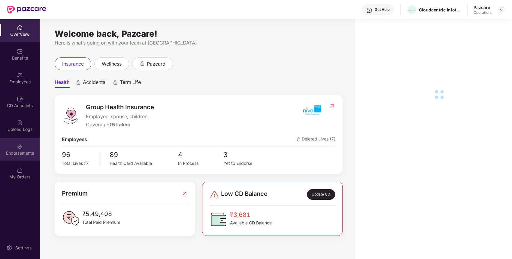
click at [8, 138] on div "Endorsements" at bounding box center [20, 149] width 40 height 23
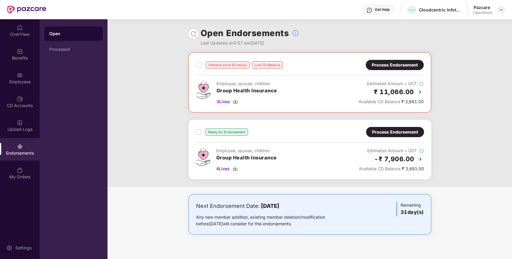
click at [502, 12] on div at bounding box center [500, 9] width 7 height 7
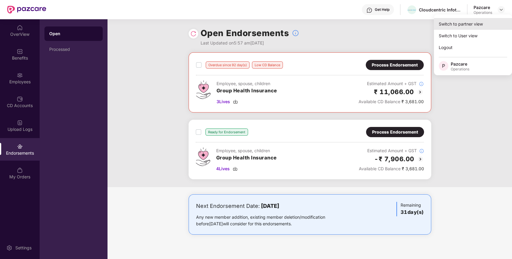
click at [476, 25] on div "Switch to partner view" at bounding box center [473, 24] width 78 height 12
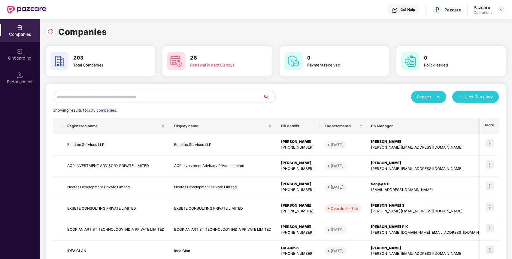
click at [240, 101] on input "text" at bounding box center [158, 97] width 210 height 12
paste input "**********"
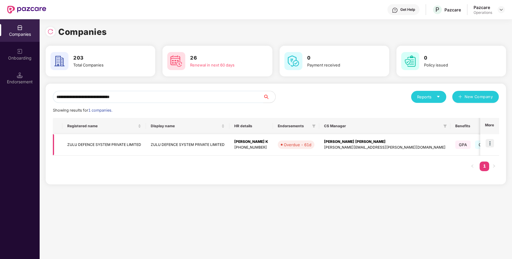
type input "**********"
click at [489, 140] on img at bounding box center [489, 143] width 8 height 8
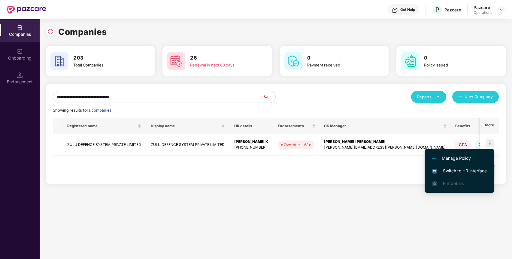
click at [461, 169] on span "Switch to HR interface" at bounding box center [459, 170] width 55 height 7
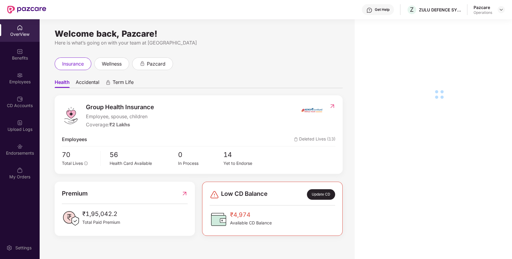
click at [3, 143] on div "Endorsements" at bounding box center [20, 149] width 40 height 23
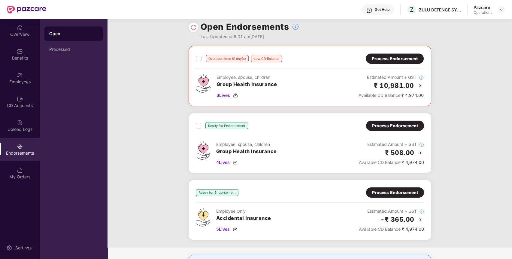
scroll to position [5, 0]
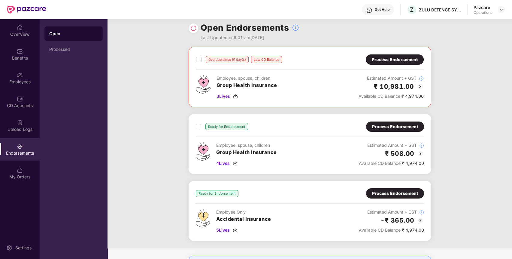
click at [401, 131] on div "Ready for Endorsement Process Endorsement Employee, spouse, children Group Heal…" at bounding box center [310, 143] width 228 height 45
click at [410, 127] on div "Process Endorsement" at bounding box center [395, 126] width 46 height 7
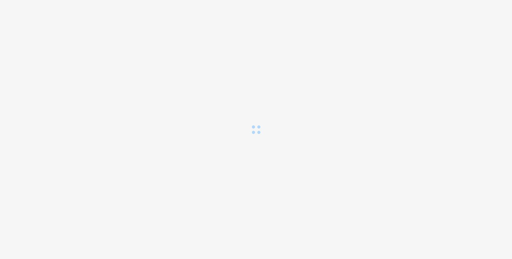
click at [410, 127] on div "Loading..." at bounding box center [256, 129] width 512 height 259
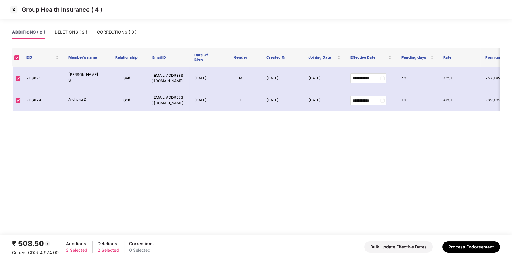
click at [12, 9] on img at bounding box center [14, 10] width 10 height 10
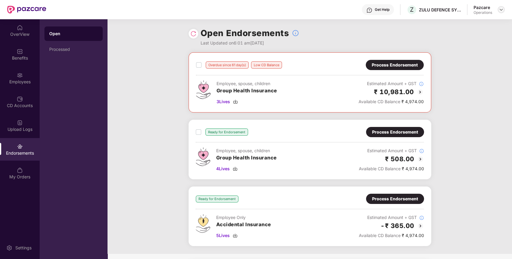
click at [501, 8] on img at bounding box center [501, 9] width 5 height 5
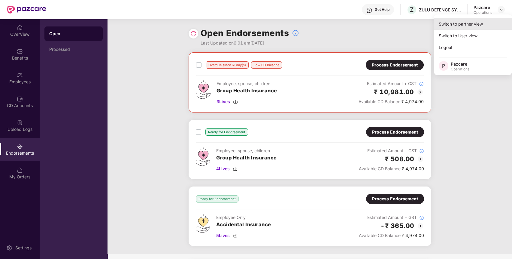
click at [464, 25] on div "Switch to partner view" at bounding box center [473, 24] width 78 height 12
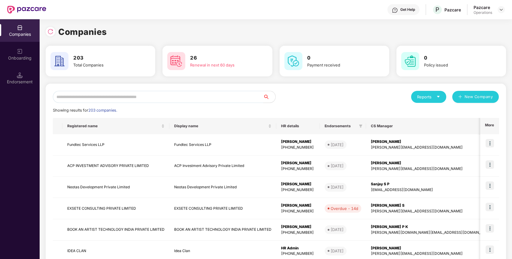
click at [238, 100] on input "text" at bounding box center [158, 97] width 210 height 12
paste input "**********"
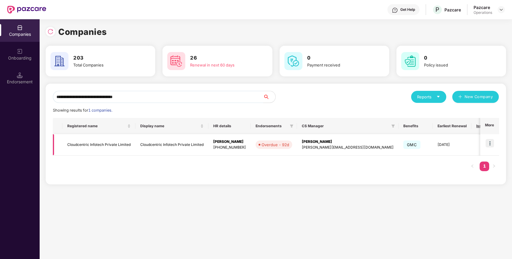
type input "**********"
click at [488, 144] on img at bounding box center [489, 143] width 8 height 8
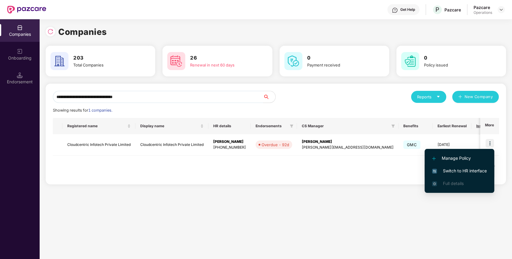
click at [464, 169] on span "Switch to HR interface" at bounding box center [459, 170] width 55 height 7
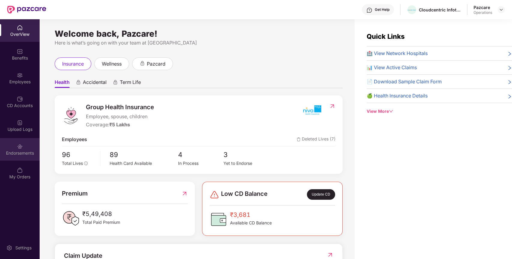
click at [25, 145] on div "Endorsements" at bounding box center [20, 149] width 40 height 23
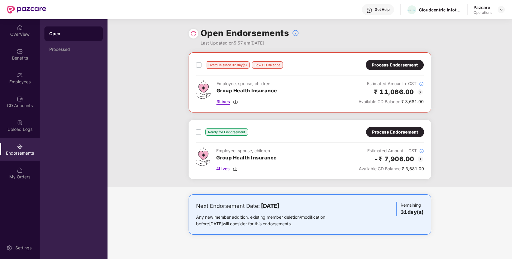
click at [221, 101] on span "3 Lives" at bounding box center [223, 101] width 14 height 7
click at [224, 168] on span "4 Lives" at bounding box center [223, 168] width 14 height 7
click at [403, 132] on div "Process Endorsement" at bounding box center [395, 132] width 46 height 7
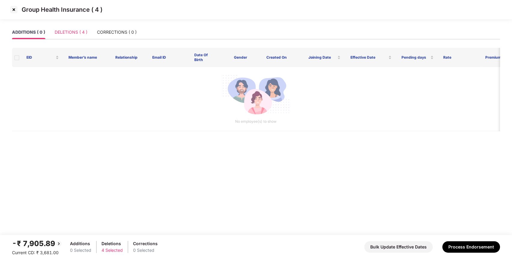
click at [82, 28] on div "DELETIONS ( 4 )" at bounding box center [71, 32] width 33 height 14
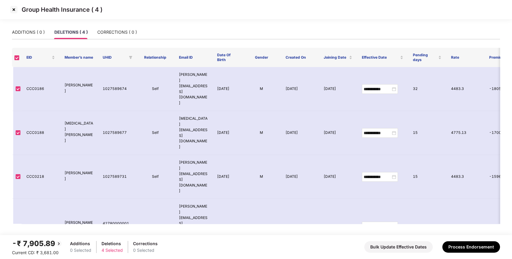
click at [15, 8] on img at bounding box center [14, 10] width 10 height 10
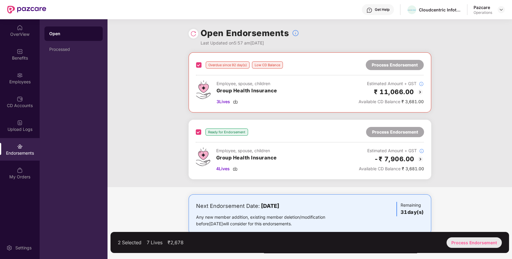
click at [467, 245] on div "Process Endorsement" at bounding box center [473, 242] width 55 height 11
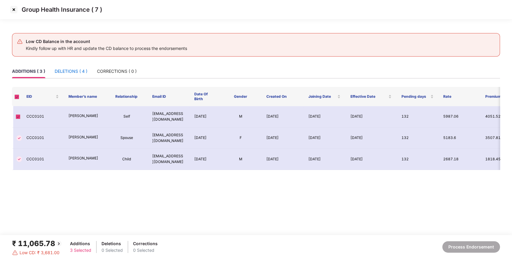
click at [83, 71] on div "DELETIONS ( 4 )" at bounding box center [71, 71] width 33 height 7
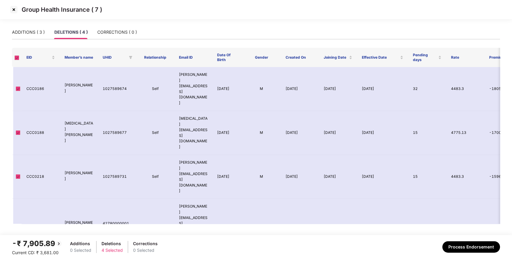
click at [464, 240] on div "-₹ 7,905.89 Current CD: ₹ 3,681.00 Additions 0 Selected Deletions 4 Selected Co…" at bounding box center [256, 246] width 488 height 18
click at [462, 253] on div "-₹ 7,905.89 Current CD: ₹ 3,681.00 Additions 0 Selected Deletions 4 Selected Co…" at bounding box center [256, 246] width 488 height 18
click at [491, 246] on button "Process Endorsement" at bounding box center [471, 246] width 58 height 11
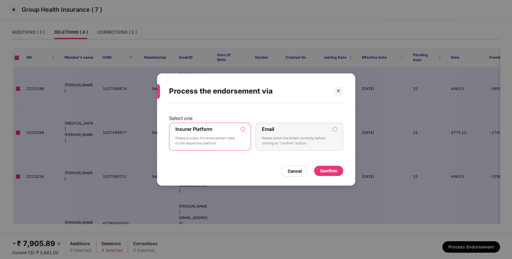
click at [335, 171] on div "Confirm" at bounding box center [328, 170] width 17 height 7
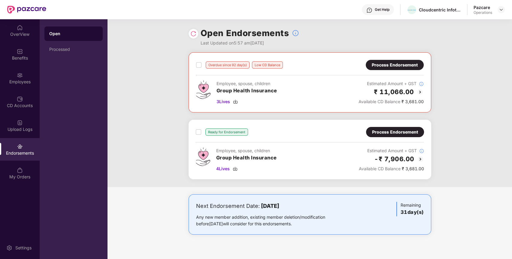
click at [191, 31] on img at bounding box center [193, 34] width 6 height 6
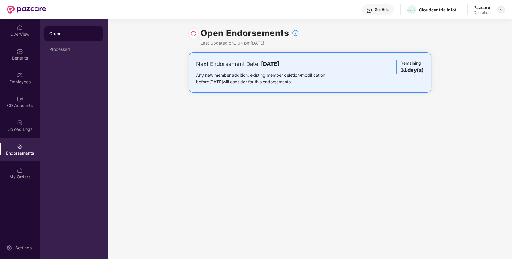
click at [503, 11] on img at bounding box center [501, 9] width 5 height 5
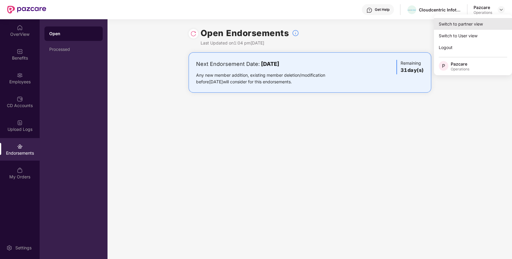
click at [477, 21] on div "Switch to partner view" at bounding box center [473, 24] width 78 height 12
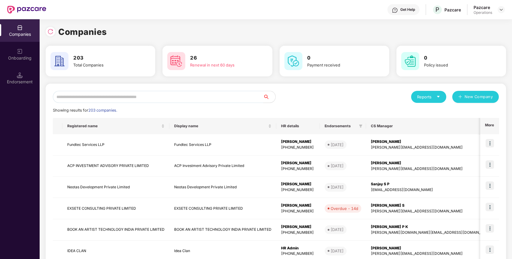
click at [160, 98] on input "text" at bounding box center [158, 97] width 210 height 12
paste input "**********"
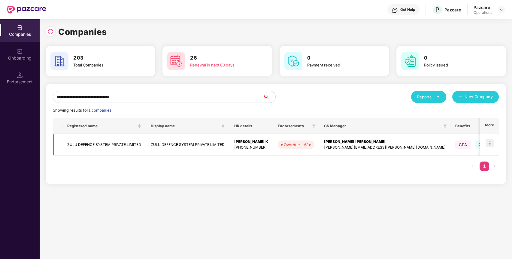
type input "**********"
click at [494, 145] on img at bounding box center [489, 143] width 8 height 8
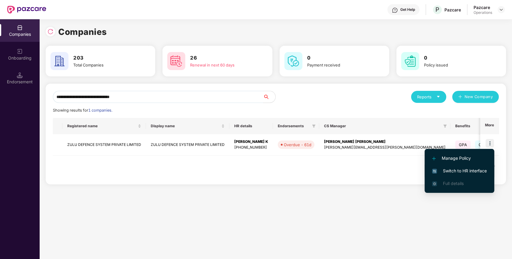
click at [465, 171] on span "Switch to HR interface" at bounding box center [459, 170] width 55 height 7
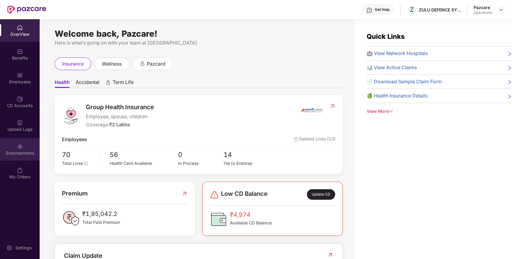
click at [2, 157] on div "Endorsements" at bounding box center [20, 149] width 40 height 23
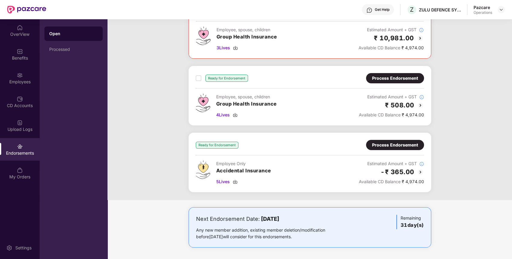
scroll to position [7, 0]
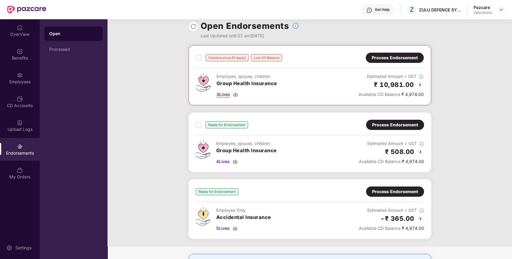
click at [226, 94] on span "3 Lives" at bounding box center [223, 94] width 14 height 7
click at [226, 159] on span "4 Lives" at bounding box center [223, 161] width 14 height 7
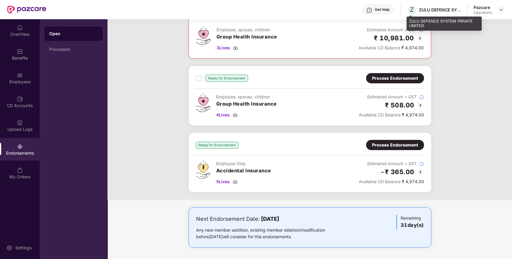
click at [422, 10] on div "ZULU DEFENCE SYSTEM PRIVATE LIMITED" at bounding box center [440, 10] width 42 height 6
copy div "ZULU"
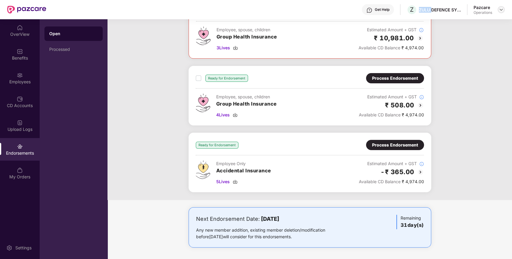
click at [501, 9] on img at bounding box center [501, 9] width 5 height 5
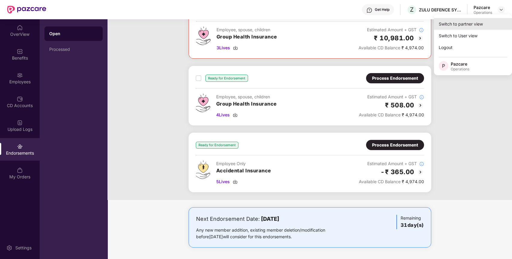
click at [471, 24] on div "Switch to partner view" at bounding box center [473, 24] width 78 height 12
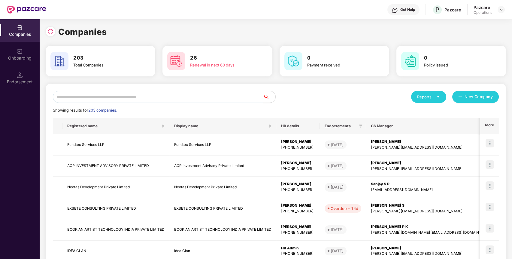
click at [159, 93] on input "text" at bounding box center [158, 97] width 210 height 12
paste input "****"
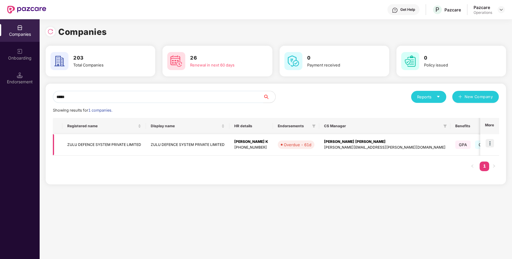
type input "****"
click at [92, 146] on td "ZULU DEFENCE SYSTEM PRIVATE LIMITED" at bounding box center [103, 144] width 83 height 21
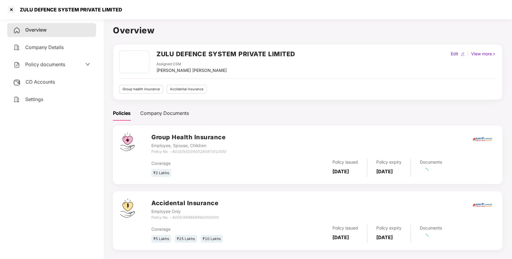
click at [35, 82] on span "CD Accounts" at bounding box center [40, 82] width 29 height 6
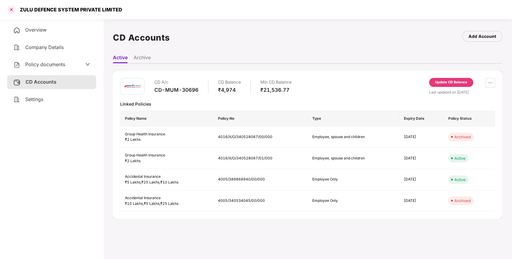
click at [11, 10] on div at bounding box center [12, 10] width 10 height 10
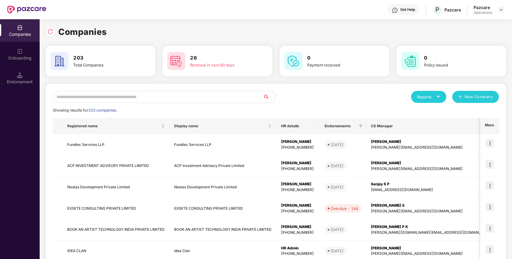
paste input "****"
click at [105, 96] on input "****" at bounding box center [158, 97] width 210 height 12
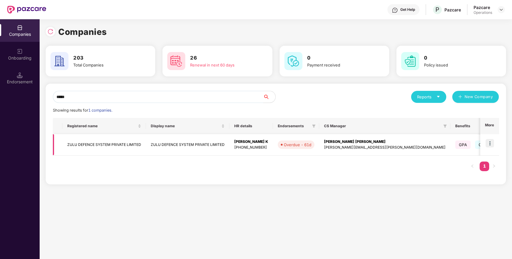
type input "****"
click at [488, 140] on img at bounding box center [489, 143] width 8 height 8
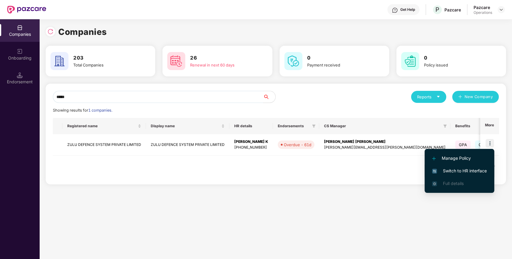
click at [468, 166] on li "Switch to HR interface" at bounding box center [460, 170] width 70 height 13
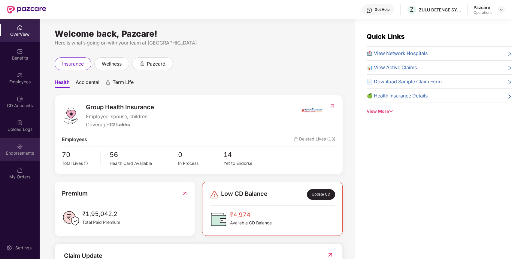
click at [29, 153] on div "Endorsements" at bounding box center [20, 153] width 40 height 6
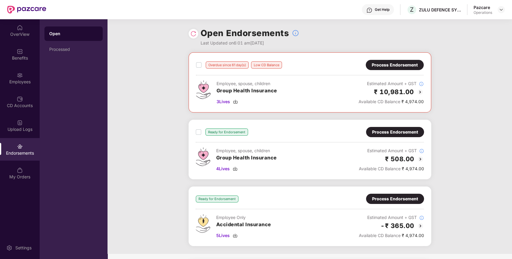
scroll to position [54, 0]
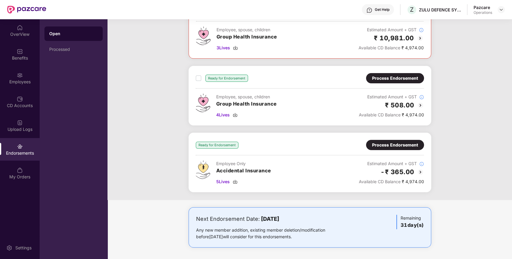
click at [395, 148] on div "Process Endorsement" at bounding box center [395, 145] width 58 height 10
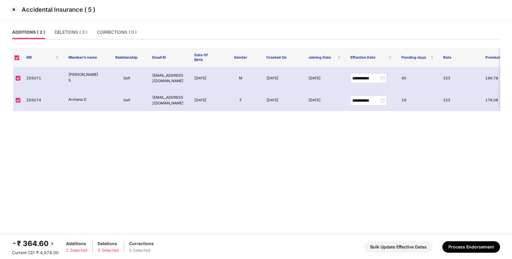
click at [15, 11] on img at bounding box center [14, 10] width 10 height 10
